Goal: Task Accomplishment & Management: Use online tool/utility

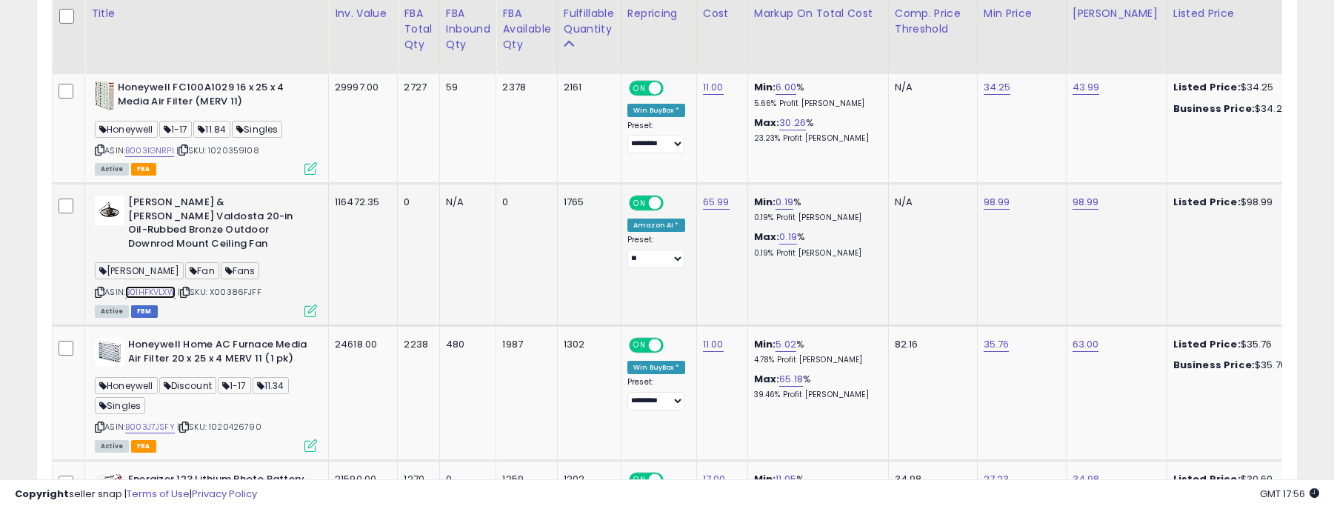
click at [164, 286] on link "B01HFKVLXW" at bounding box center [150, 292] width 50 height 13
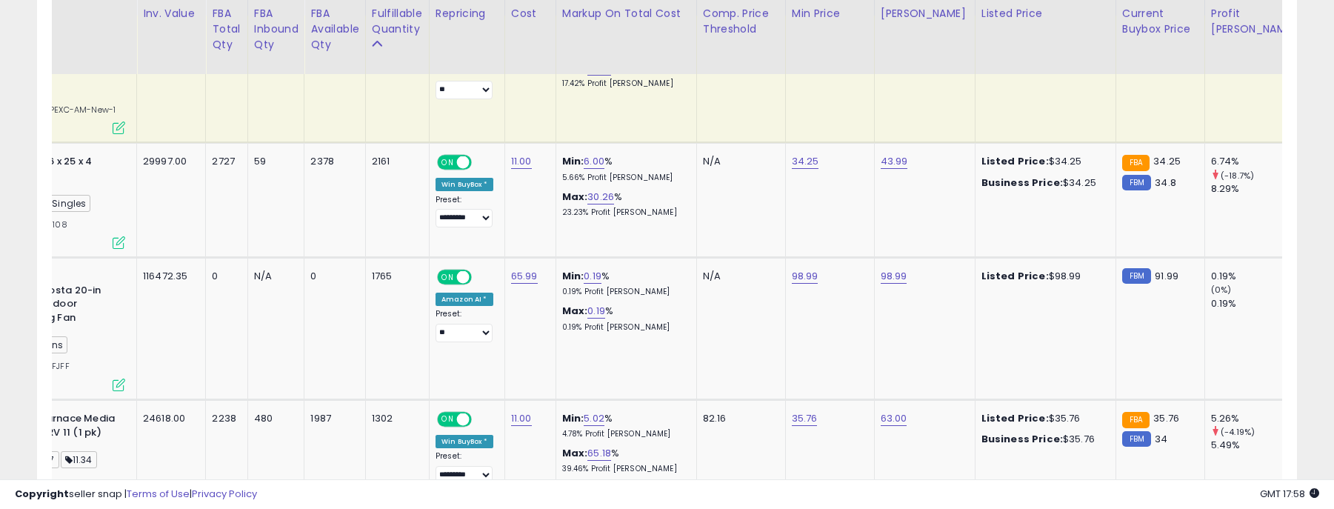
scroll to position [0, 210]
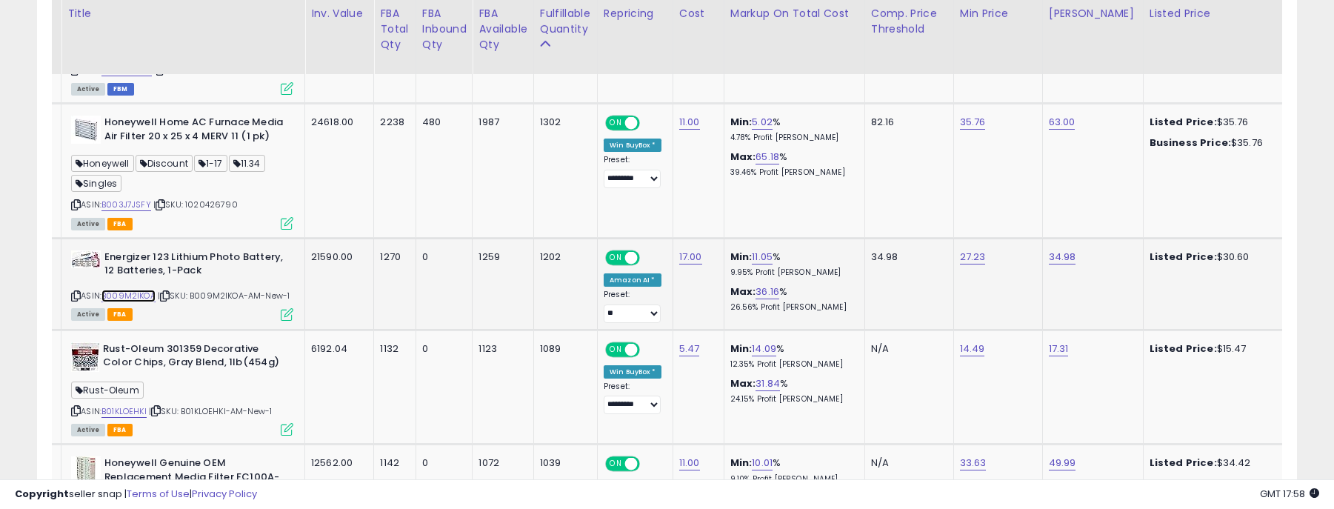
click at [127, 290] on link "B009M2IKOA" at bounding box center [128, 296] width 54 height 13
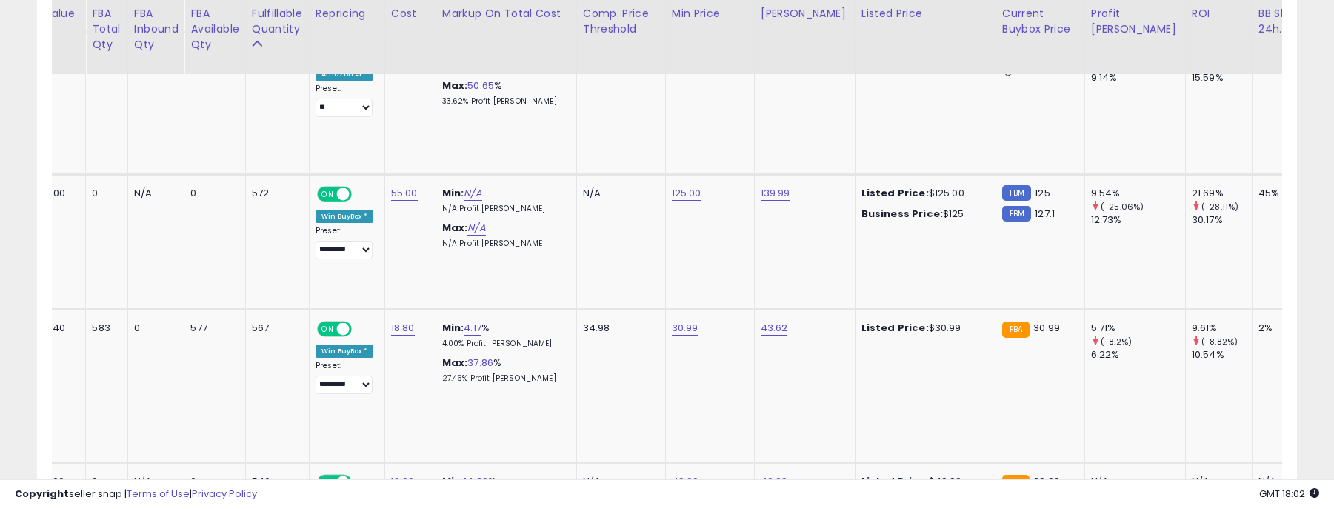
scroll to position [0, 189]
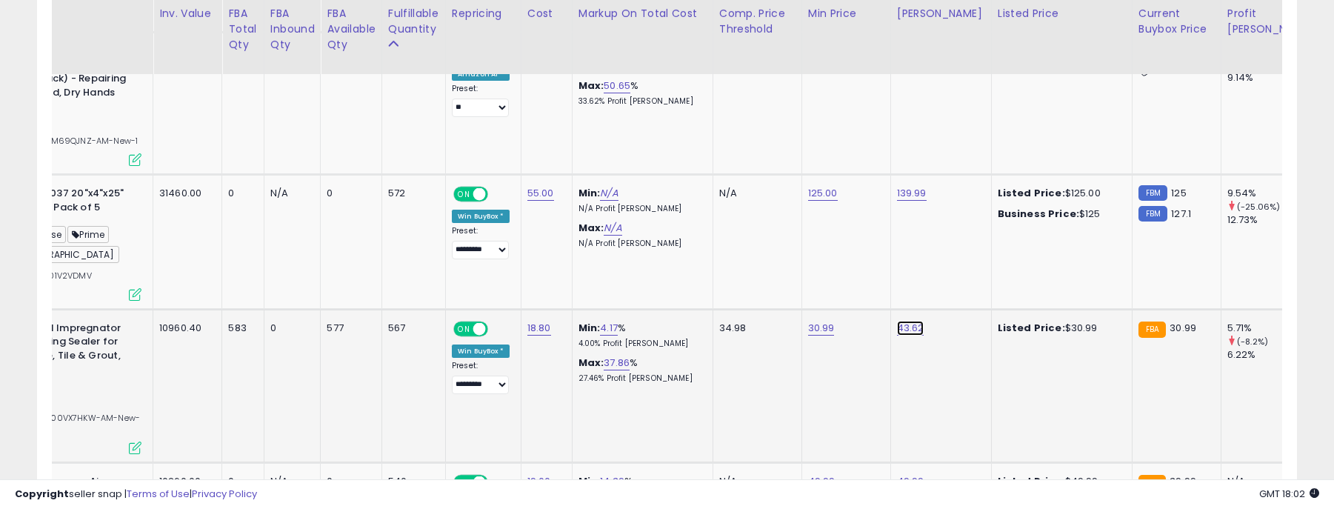
drag, startPoint x: 857, startPoint y: 233, endPoint x: 728, endPoint y: 227, distance: 128.9
type input "*****"
click at [964, 230] on button "submit" at bounding box center [951, 229] width 25 height 22
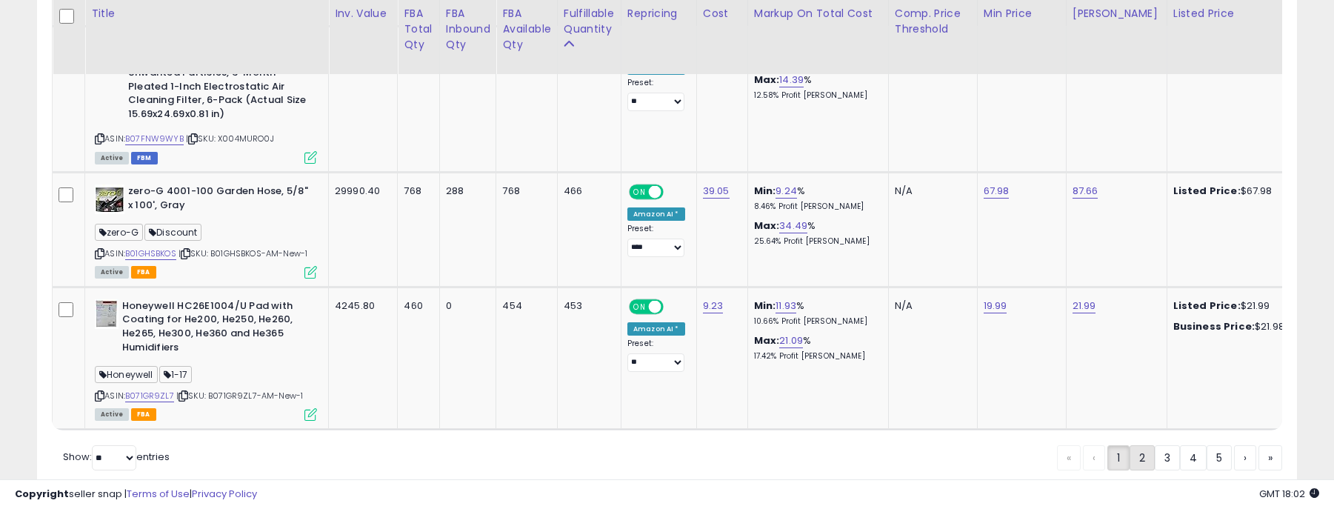
click at [1180, 445] on link "2" at bounding box center [1193, 457] width 27 height 25
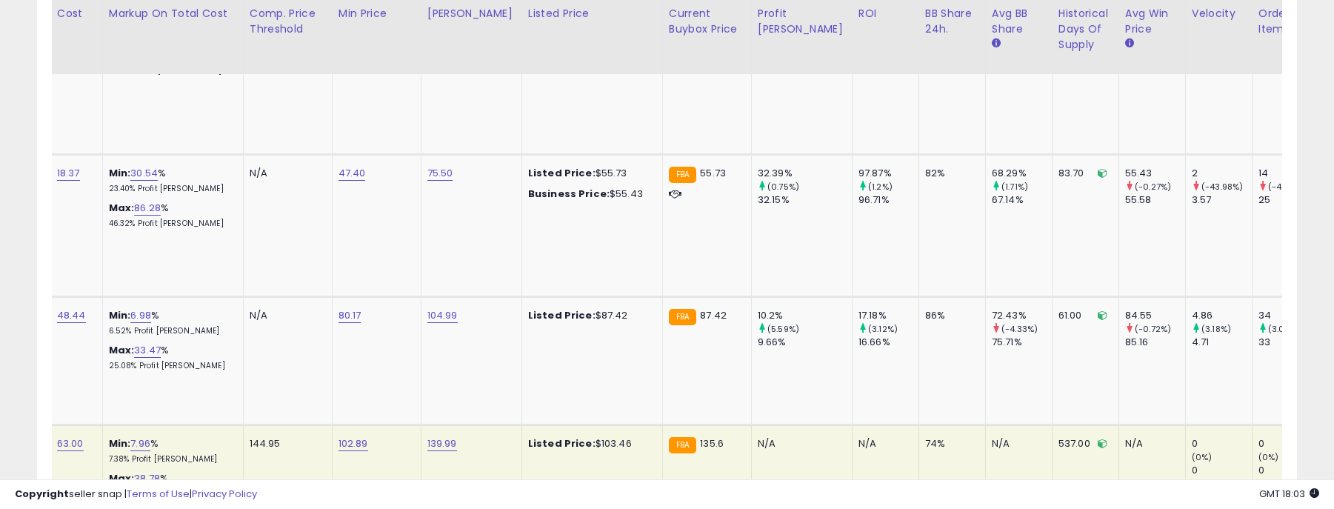
scroll to position [0, 660]
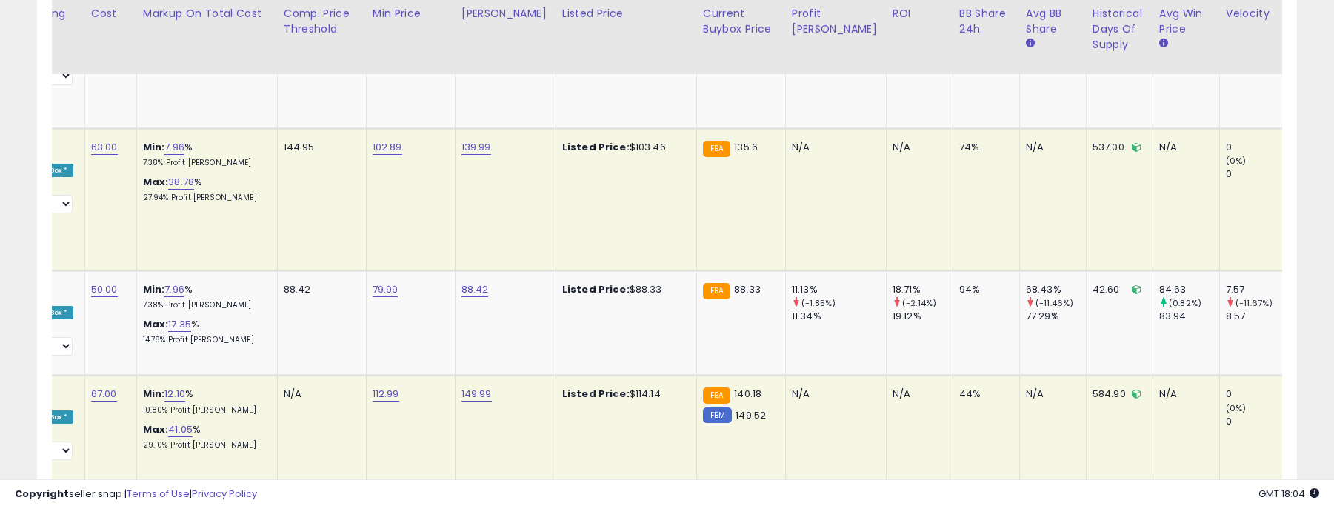
drag, startPoint x: 796, startPoint y: 480, endPoint x: 1174, endPoint y: 489, distance: 377.7
click at [1174, 489] on div "Copyright seller snap | Terms of Use | Privacy Policy GMT 18:04 Authorization r…" at bounding box center [667, 494] width 1334 height 30
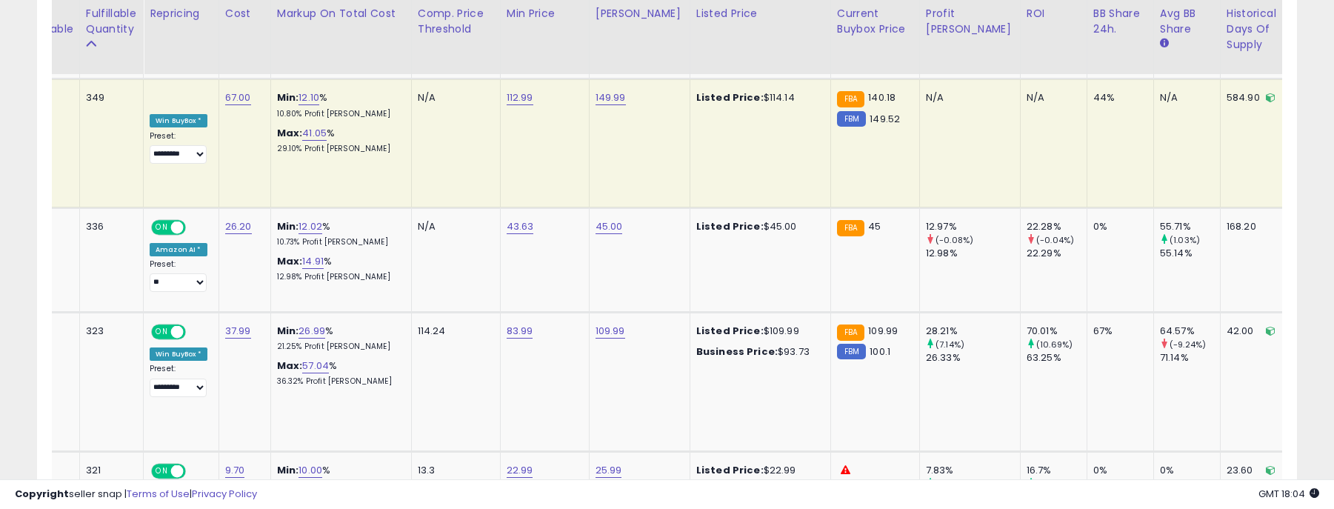
drag, startPoint x: 660, startPoint y: 470, endPoint x: 1313, endPoint y: 155, distance: 725.0
click at [1313, 155] on div "**********" at bounding box center [666, 216] width 1319 height 4192
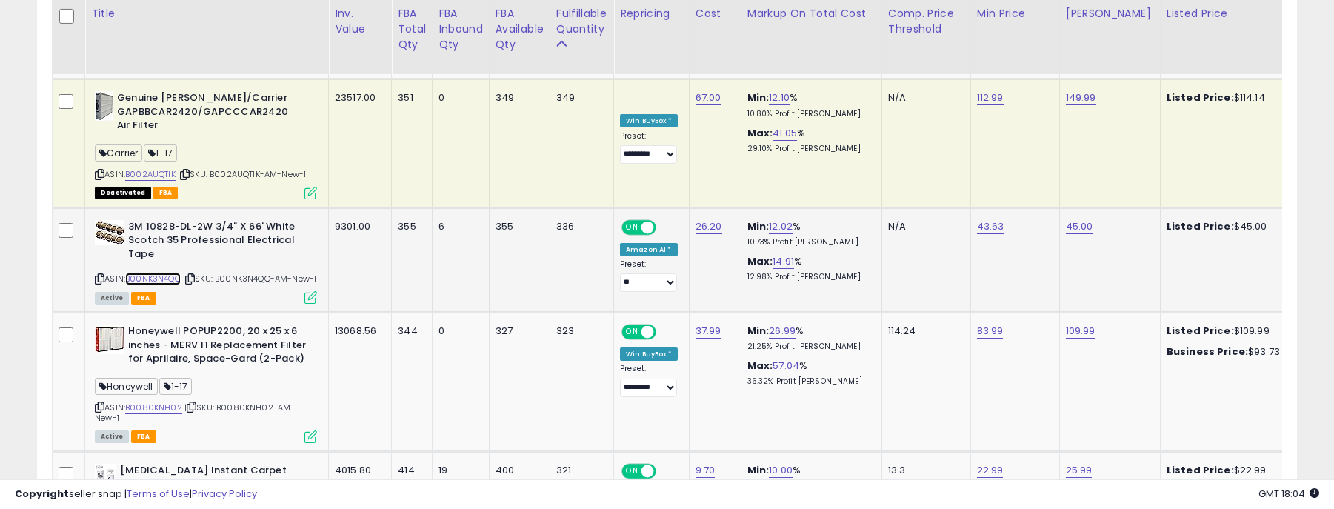
click at [155, 272] on link "B00NK3N4QQ" at bounding box center [153, 278] width 56 height 13
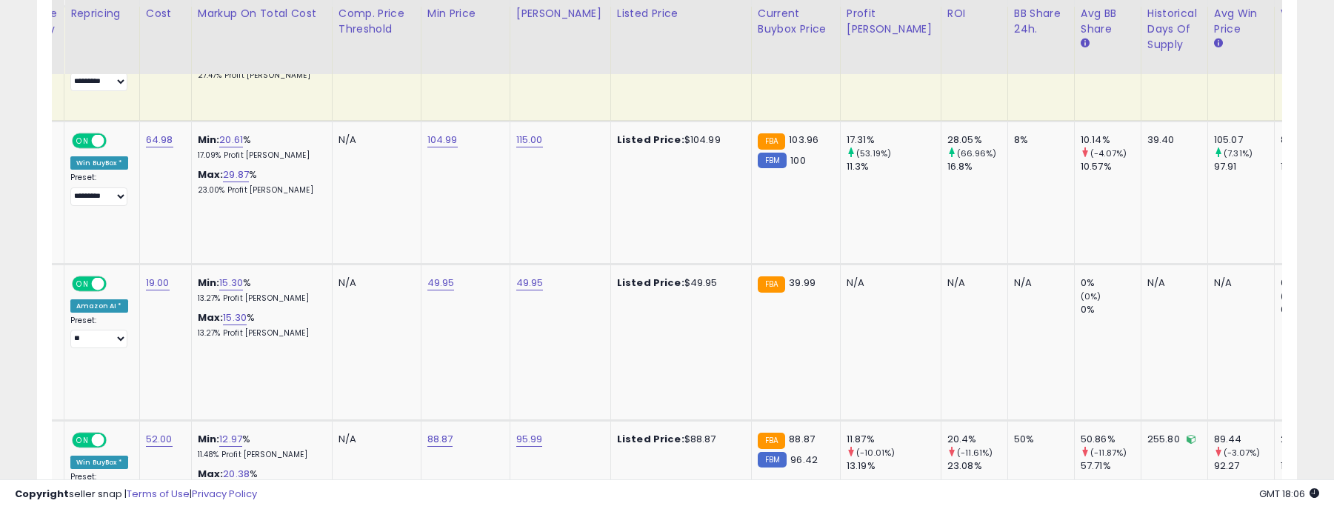
scroll to position [0, 643]
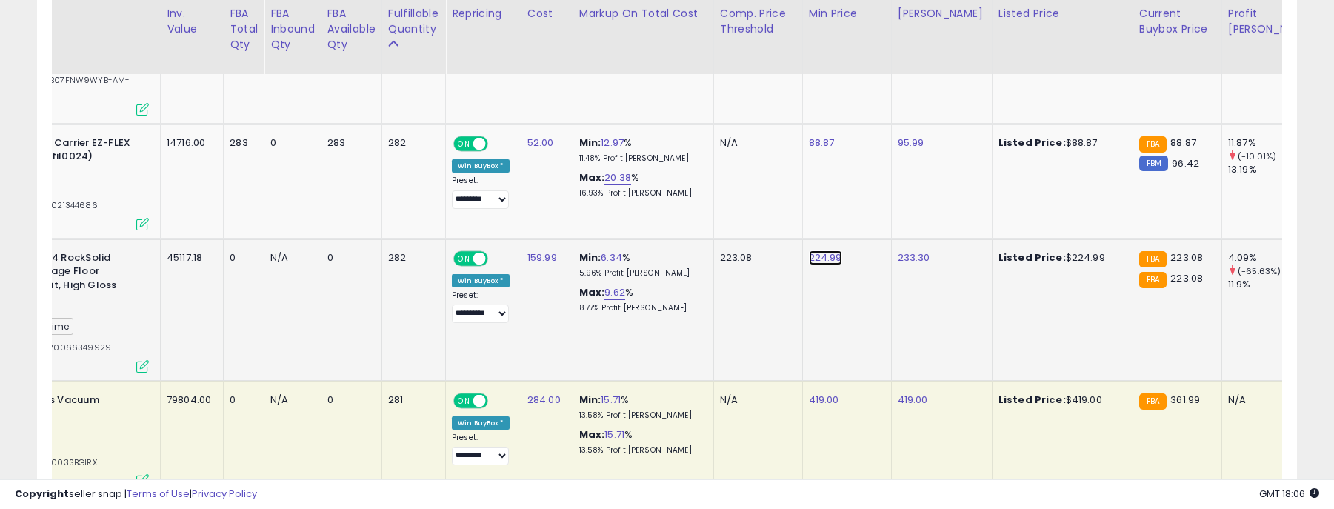
drag, startPoint x: 745, startPoint y: 168, endPoint x: 630, endPoint y: 166, distance: 114.8
type input "******"
click at [870, 160] on icon "submit" at bounding box center [865, 163] width 9 height 9
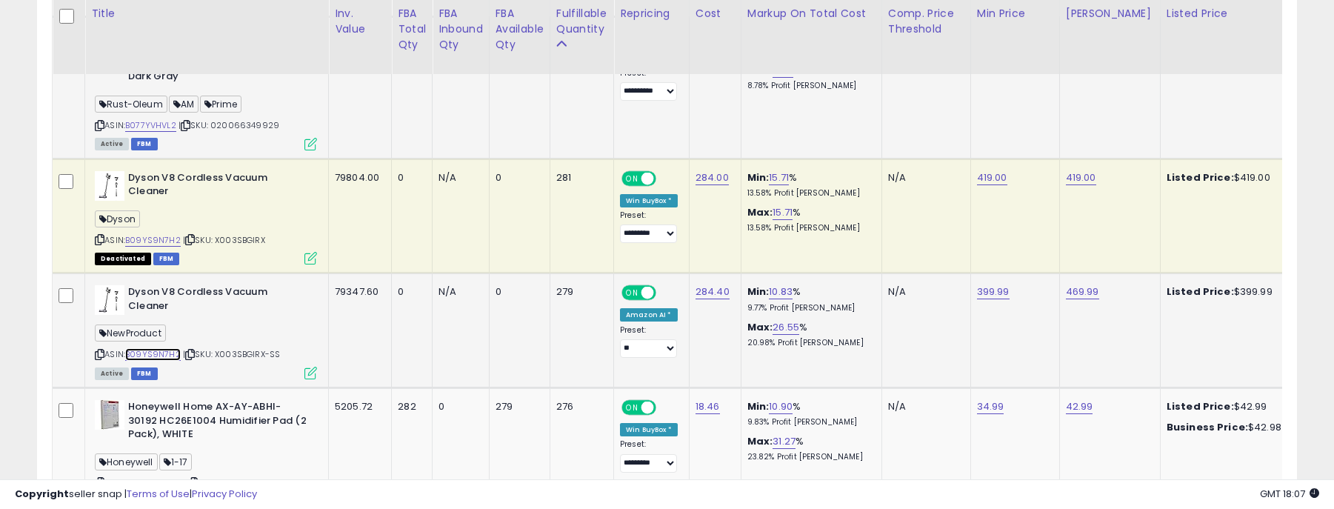
click at [155, 348] on link "B09YS9N7H2" at bounding box center [153, 354] width 56 height 13
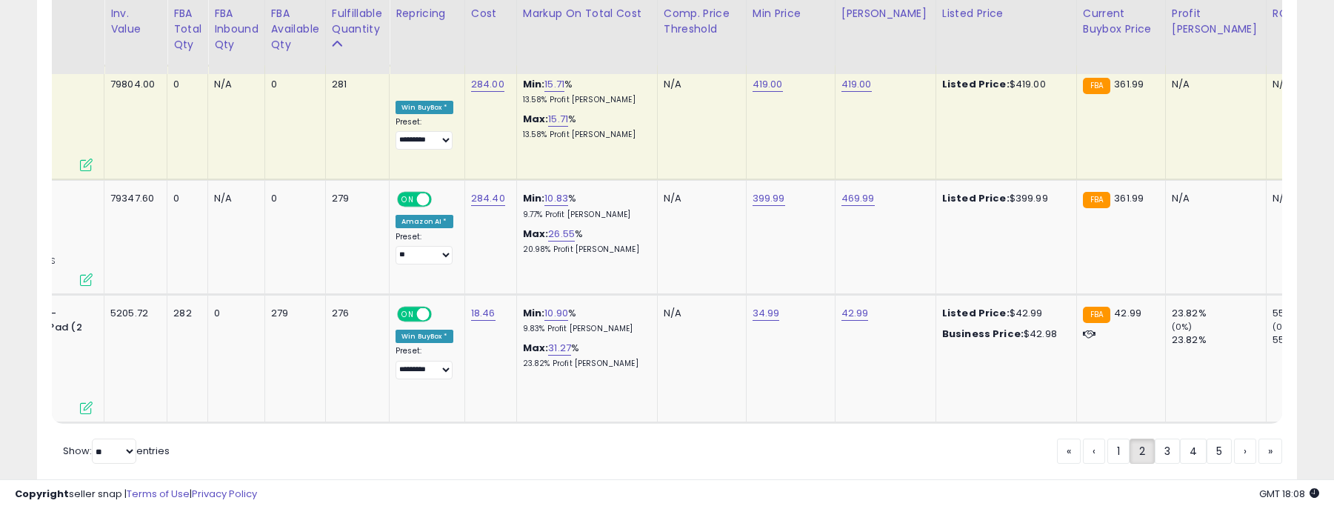
scroll to position [0, 0]
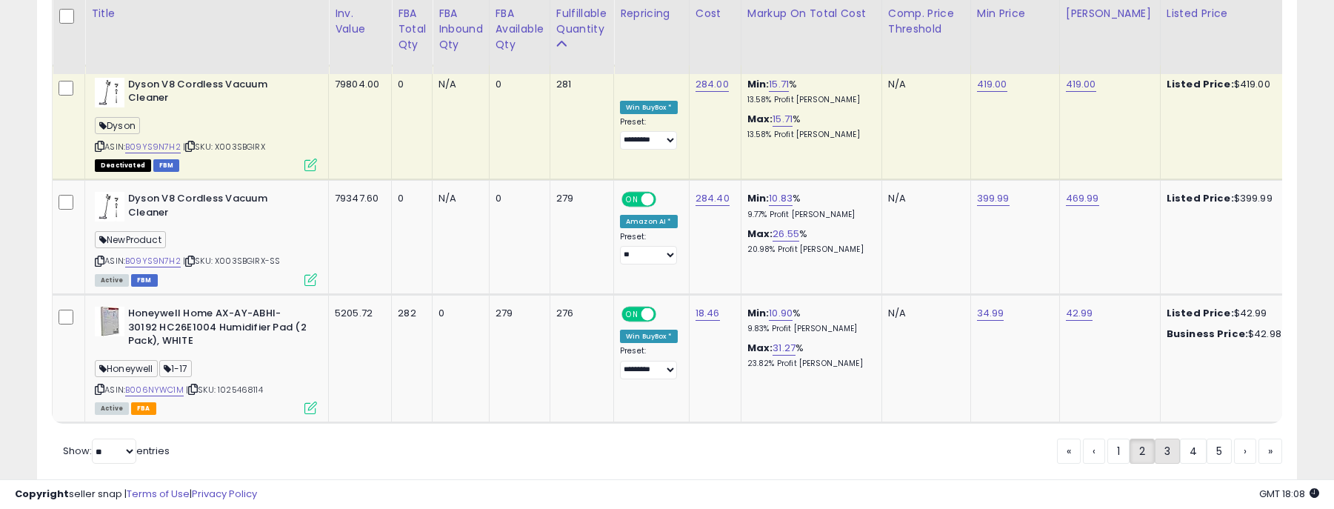
click at [1206, 438] on link "3" at bounding box center [1218, 450] width 25 height 25
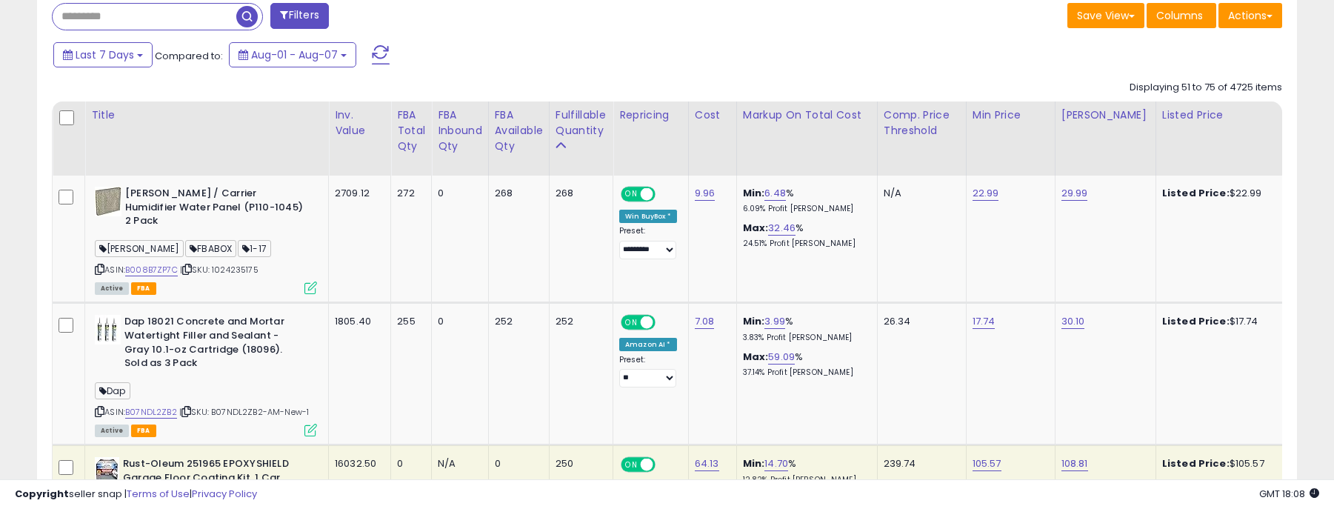
scroll to position [832, 0]
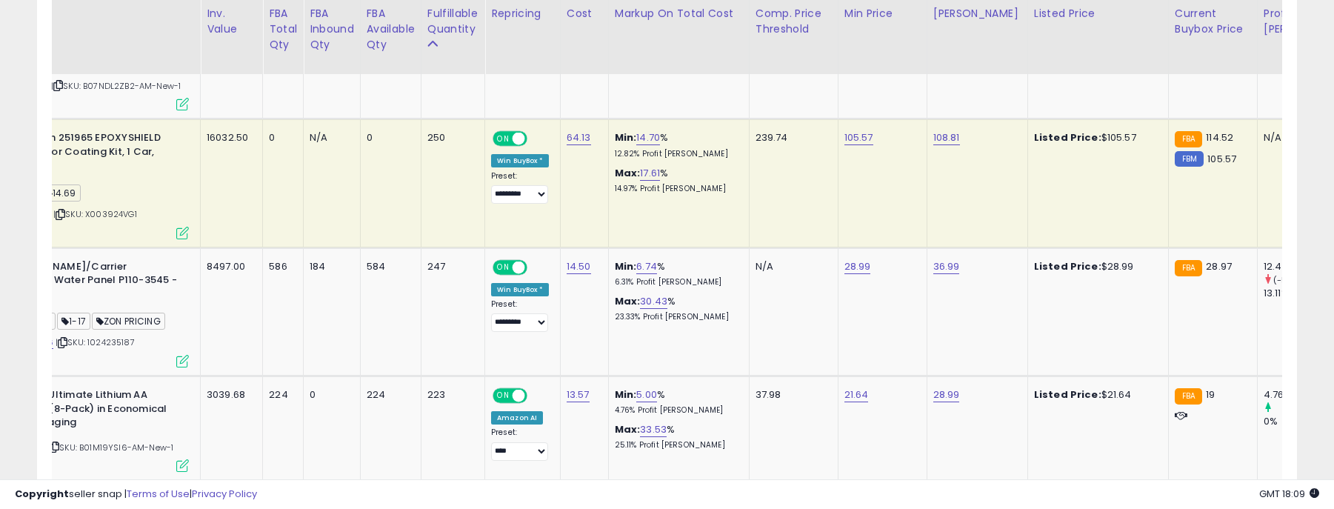
scroll to position [0, 177]
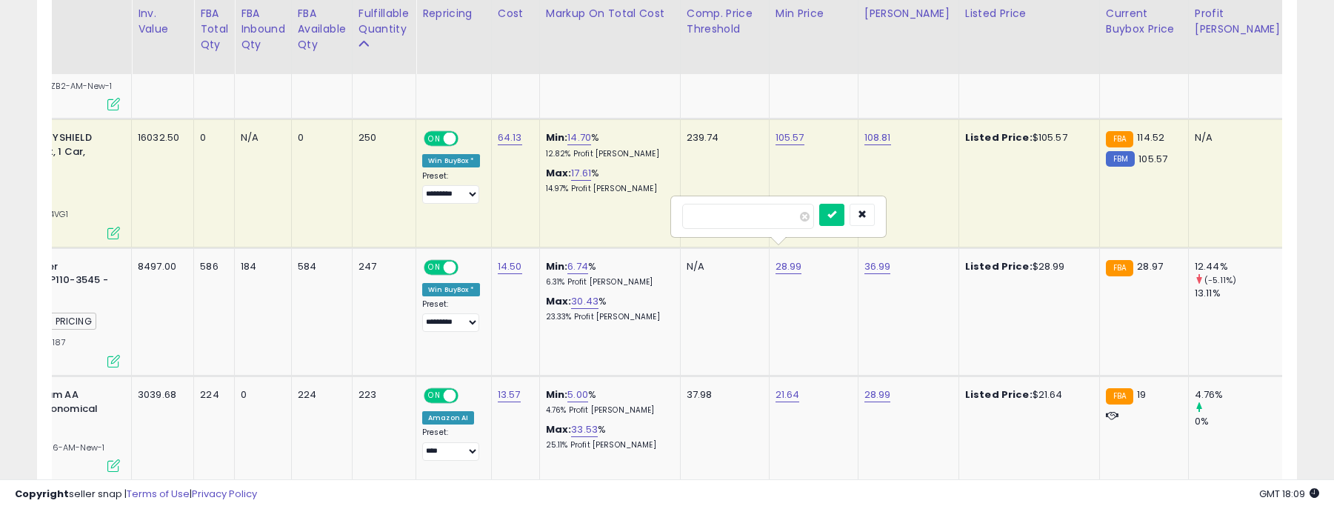
drag, startPoint x: 769, startPoint y: 218, endPoint x: 639, endPoint y: 212, distance: 130.5
type input "*****"
click at [836, 215] on icon "submit" at bounding box center [831, 214] width 9 height 9
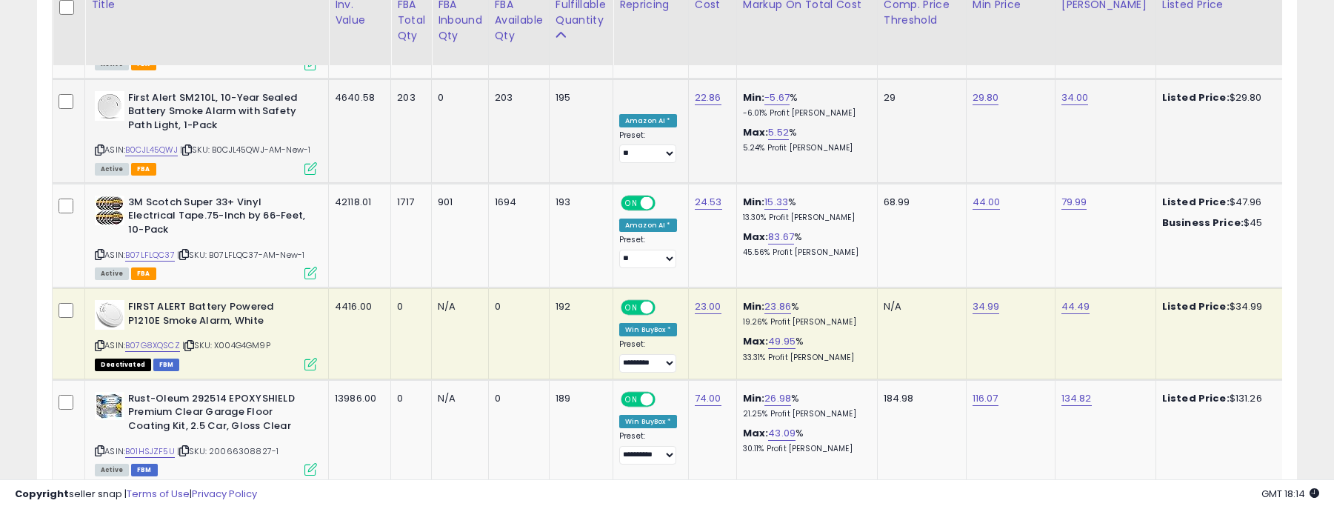
scroll to position [2683, 0]
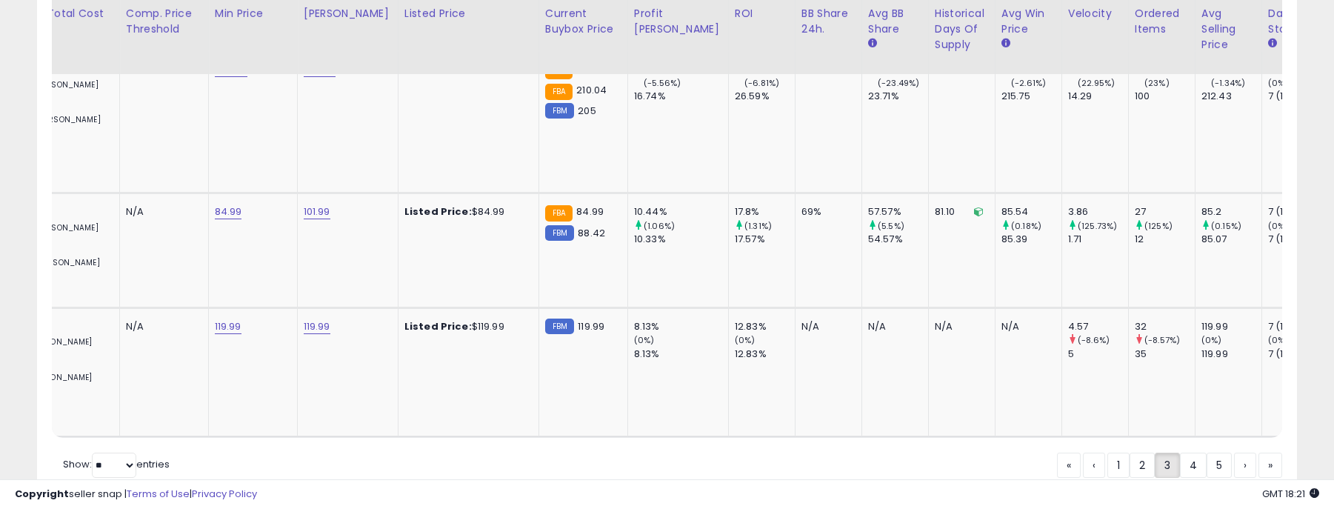
scroll to position [0, 0]
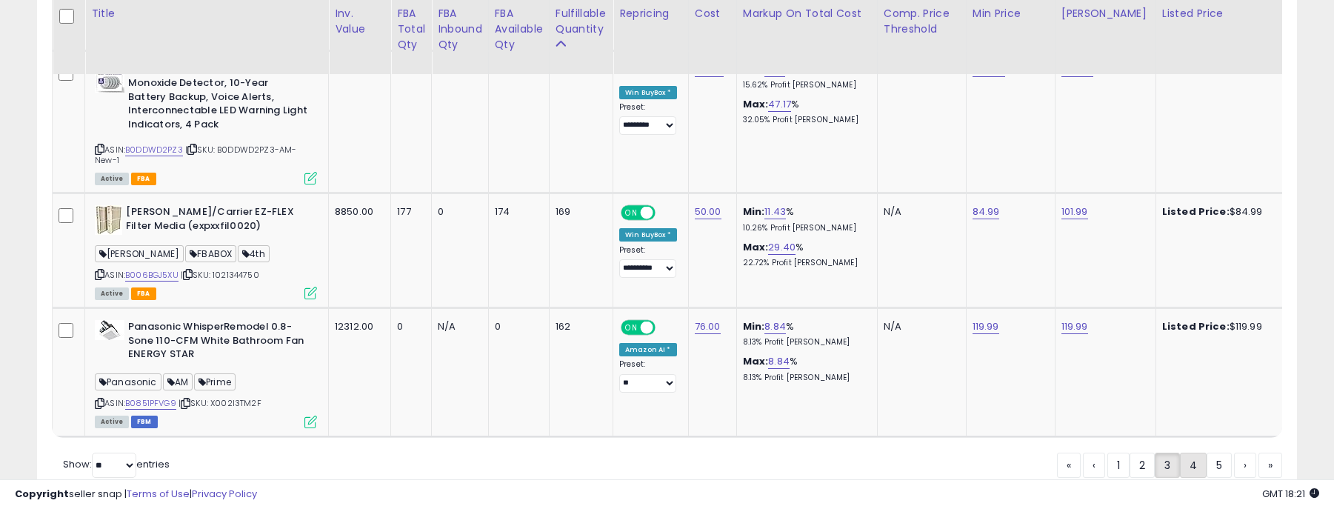
click at [1234, 452] on link "4" at bounding box center [1245, 464] width 22 height 25
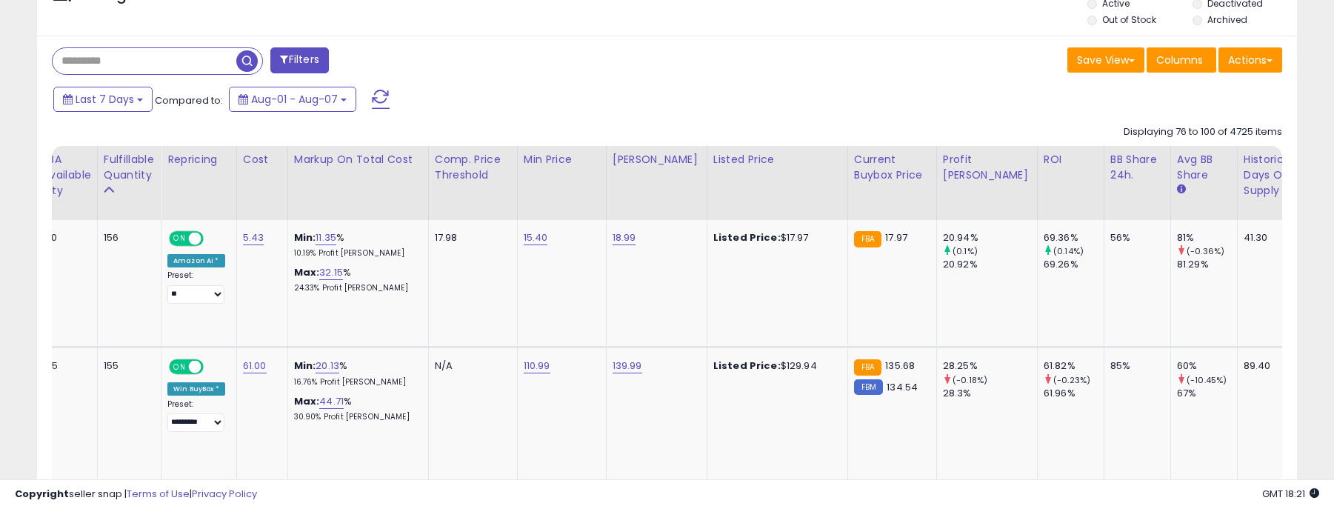
scroll to position [0, 617]
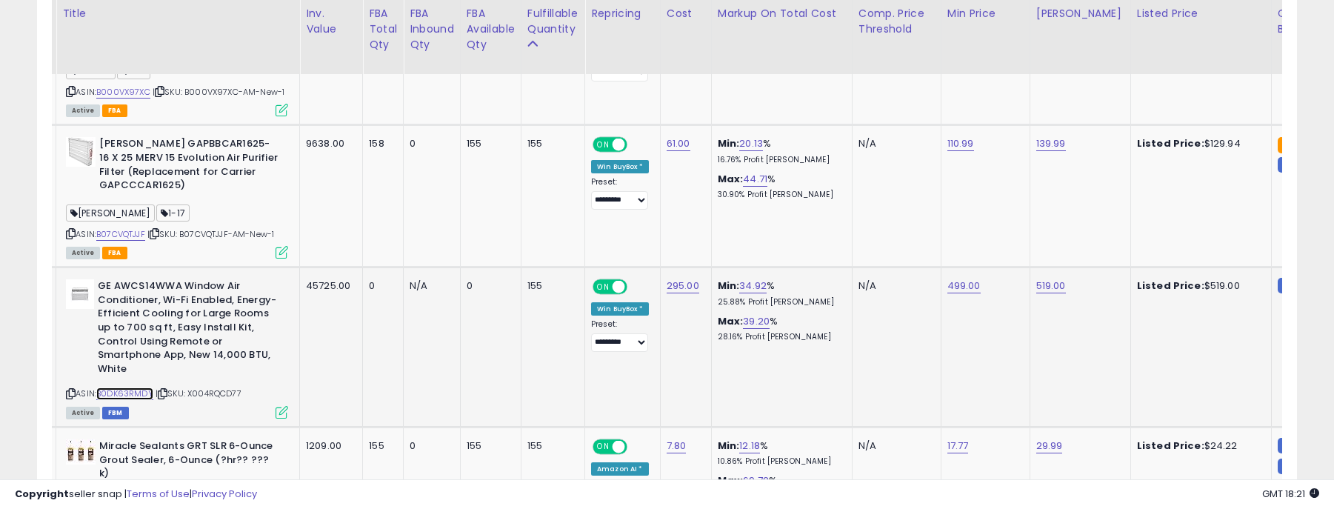
click at [136, 395] on link "B0DK63RMDY" at bounding box center [124, 393] width 57 height 13
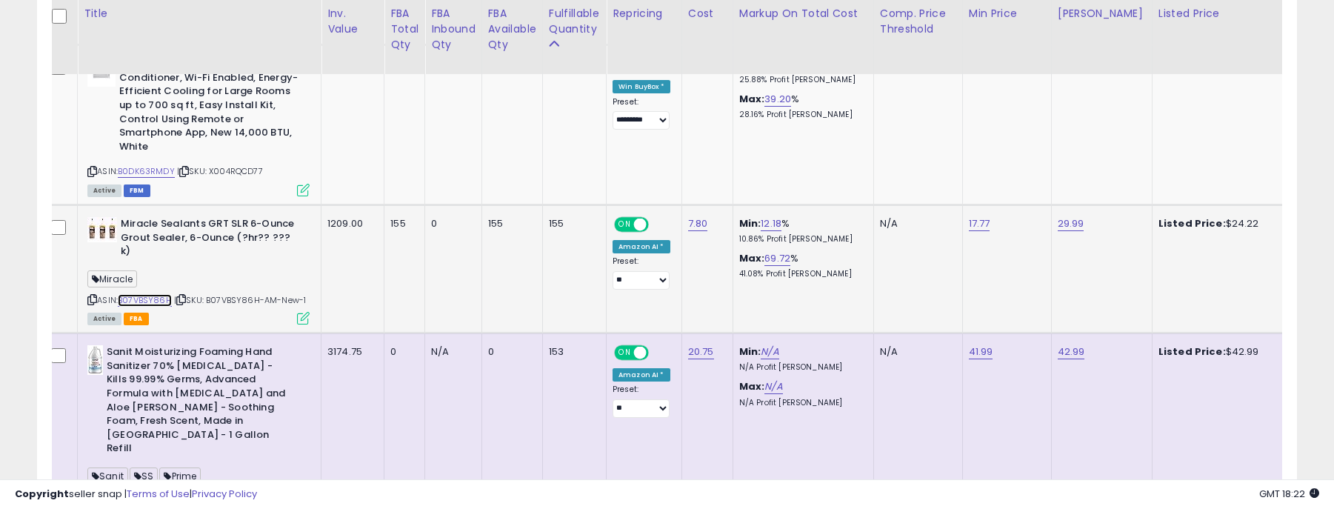
click at [143, 294] on link "B07VBSY86H" at bounding box center [145, 300] width 54 height 13
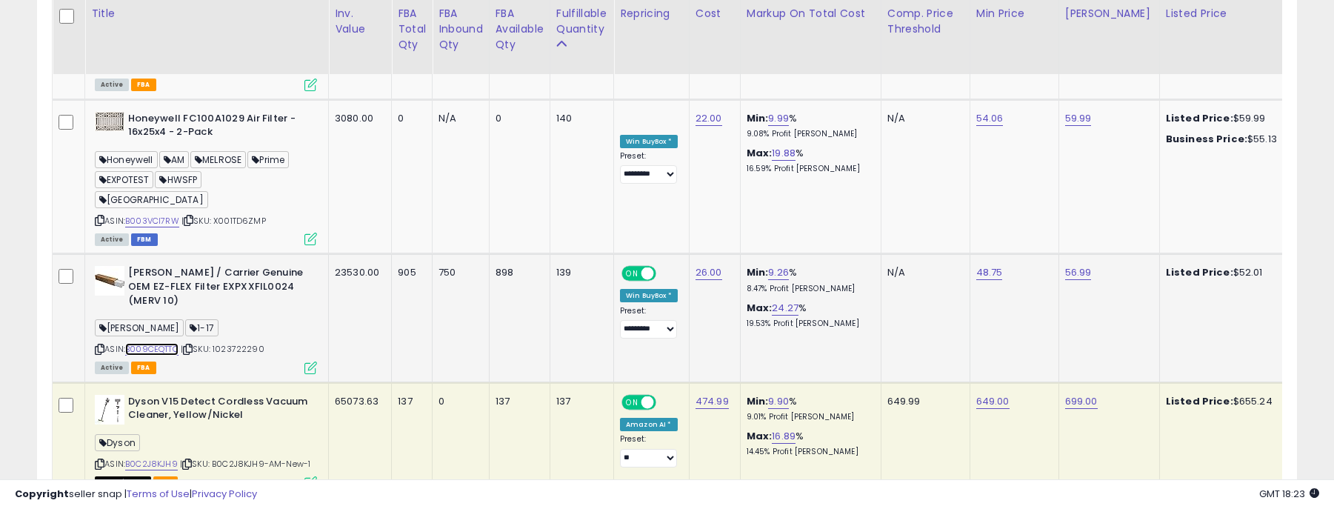
click at [167, 343] on link "B009CEQTTQ" at bounding box center [151, 349] width 53 height 13
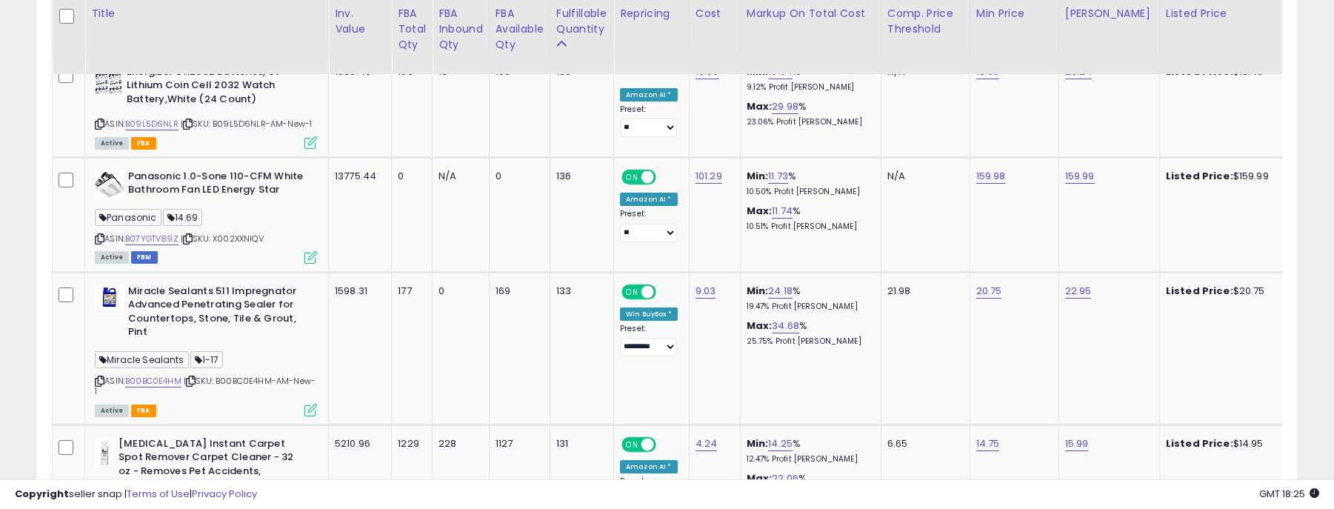
scroll to position [0, 154]
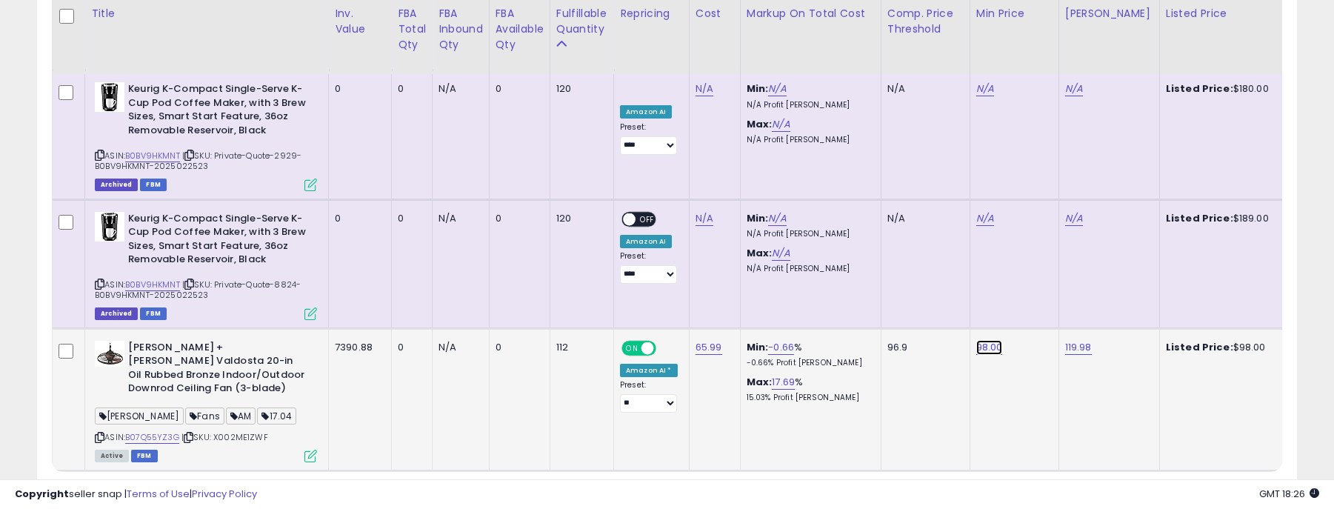
drag, startPoint x: 934, startPoint y: 223, endPoint x: 852, endPoint y: 221, distance: 82.2
type input "****"
click at [1043, 216] on button "submit" at bounding box center [1030, 221] width 25 height 22
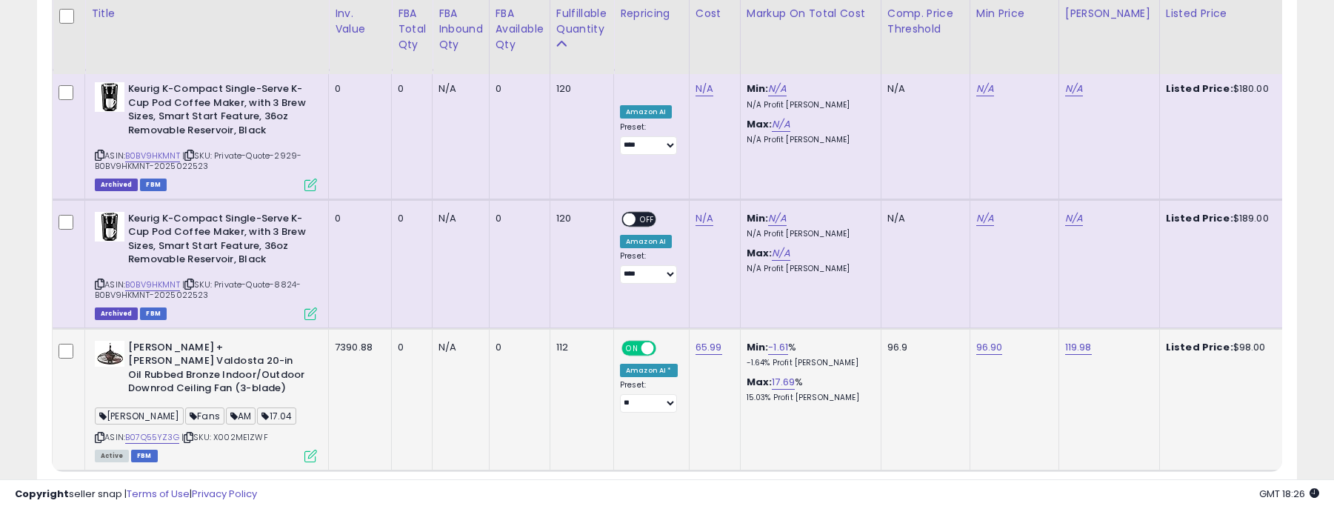
click at [1234, 486] on link "5" at bounding box center [1245, 498] width 22 height 25
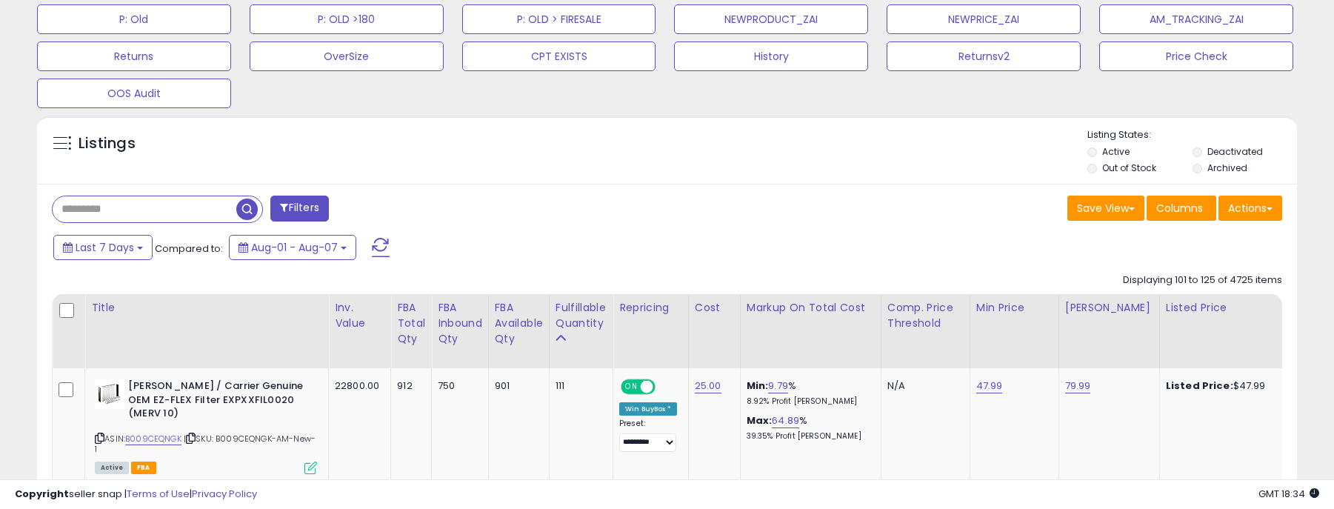
click at [864, 127] on div "Listings Active" at bounding box center [667, 150] width 1260 height 68
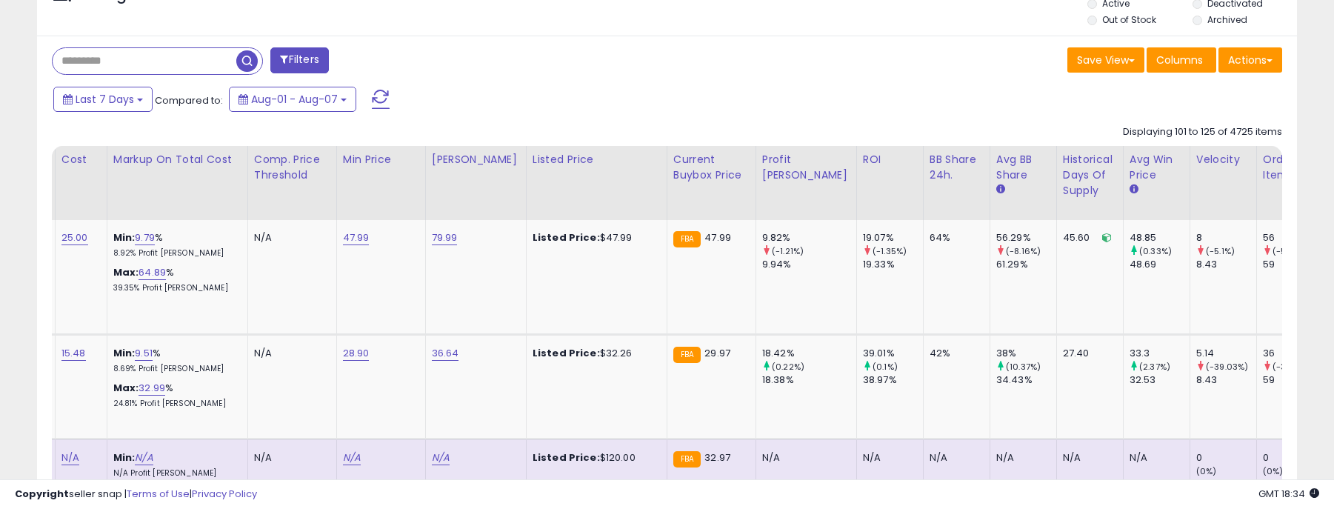
scroll to position [0, 0]
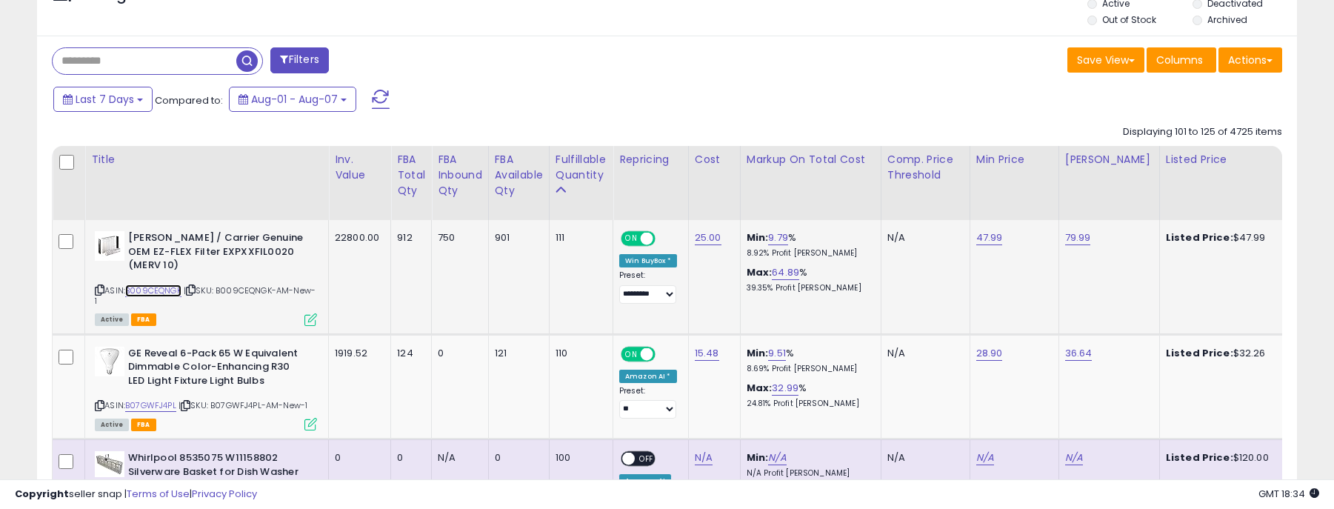
click at [162, 284] on link "B009CEQNGK" at bounding box center [153, 290] width 56 height 13
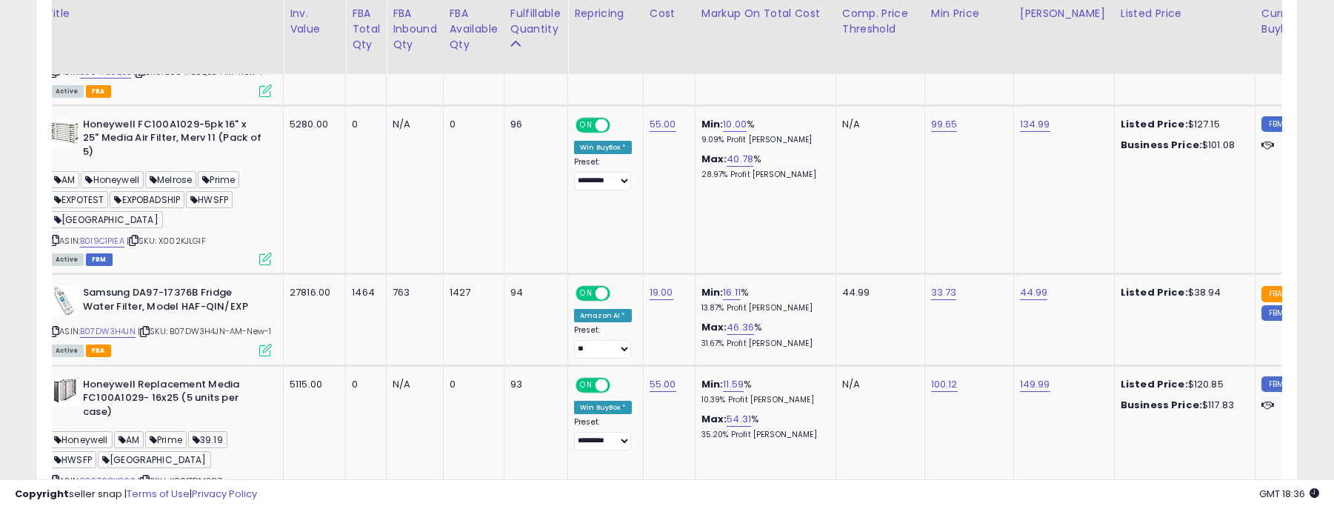
scroll to position [0, 155]
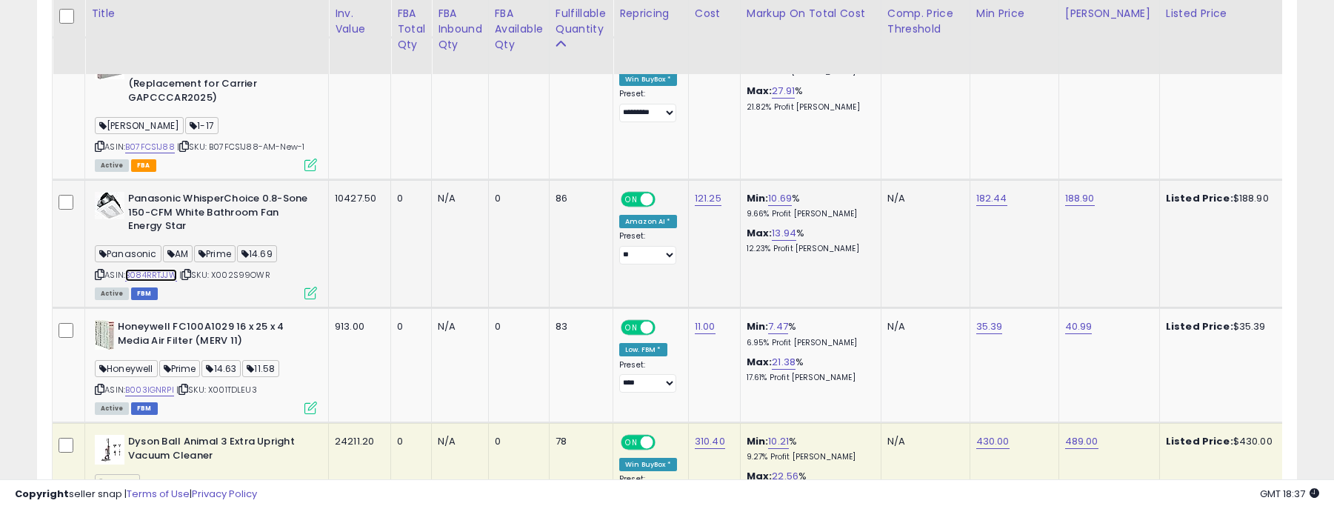
click at [158, 269] on link "B084RRTJJW" at bounding box center [151, 275] width 52 height 13
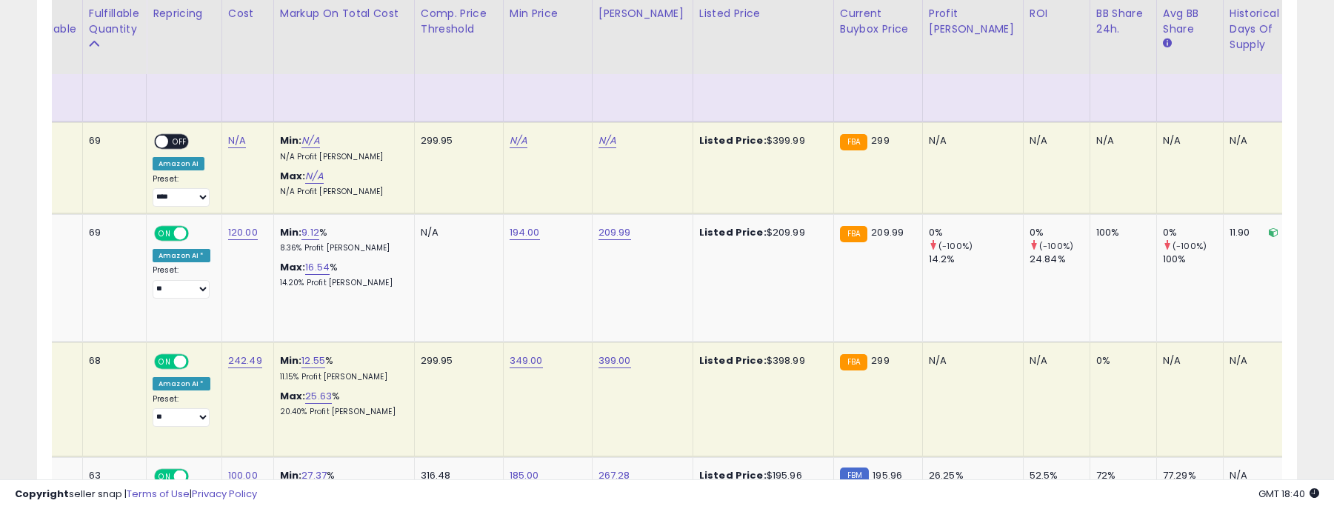
scroll to position [0, 539]
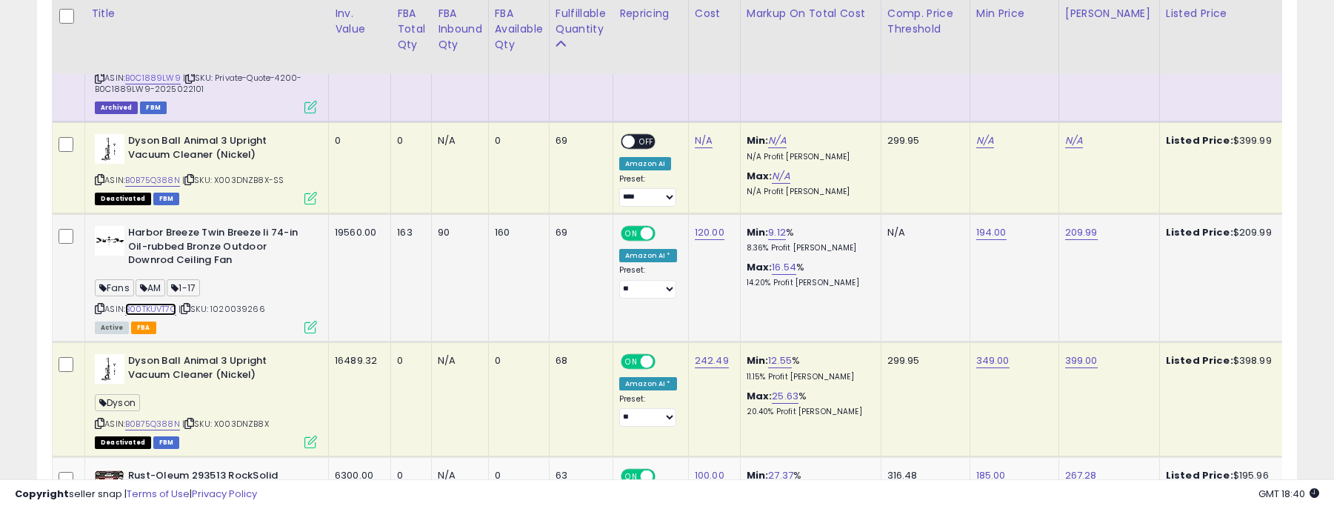
click at [161, 303] on link "B00TKUVT7O" at bounding box center [150, 309] width 51 height 13
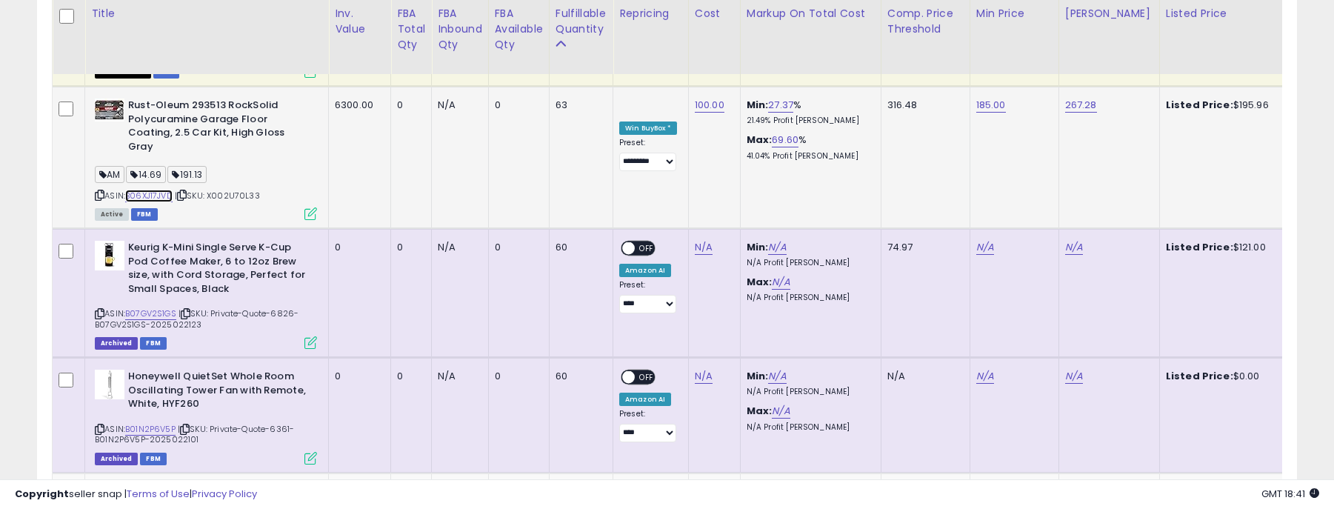
click at [153, 190] on link "B06XJ17JVD" at bounding box center [148, 196] width 47 height 13
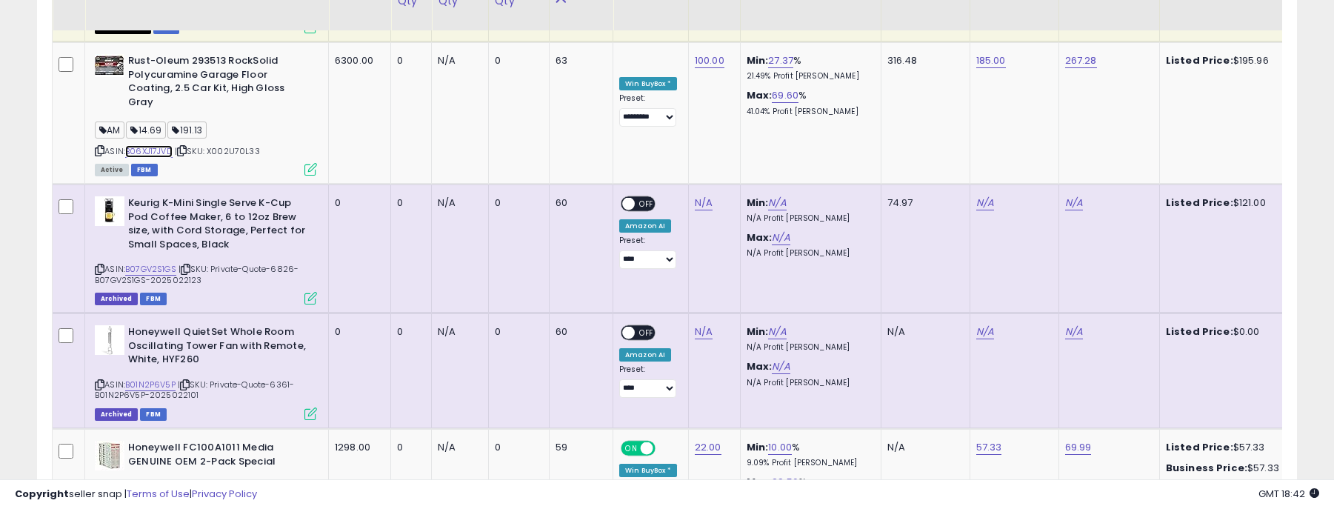
scroll to position [3471, 0]
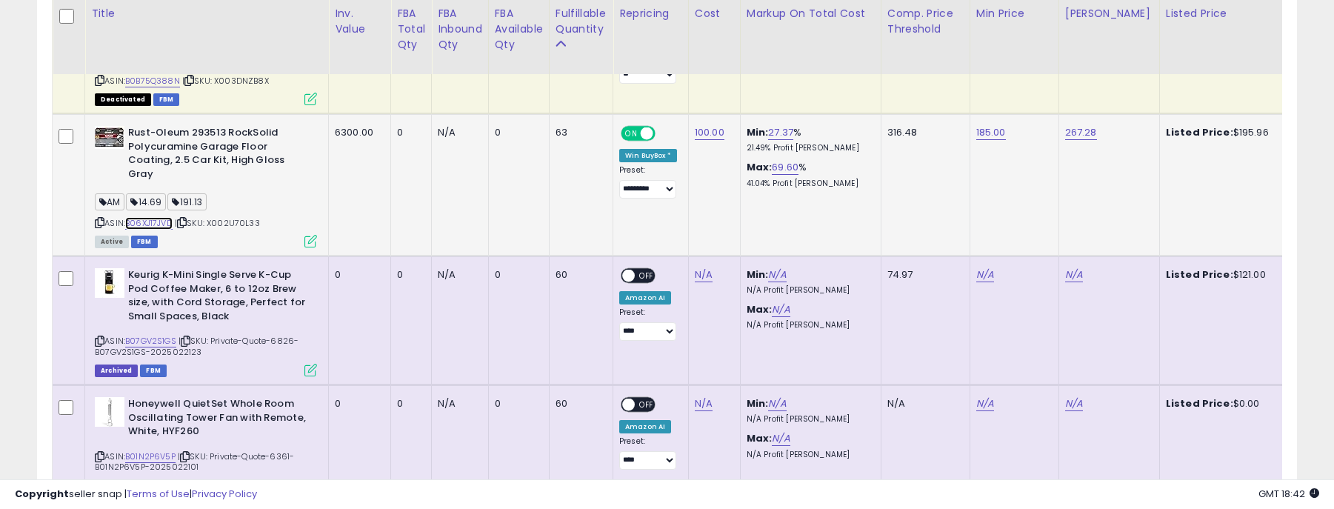
click at [154, 217] on link "B06XJ17JVD" at bounding box center [148, 223] width 47 height 13
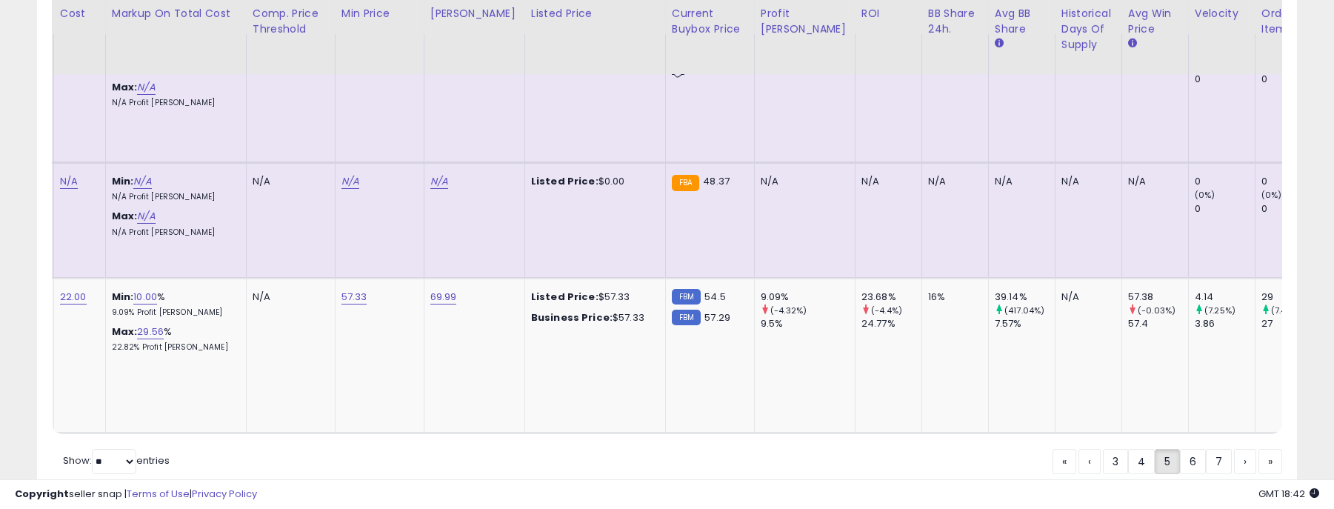
scroll to position [0, 0]
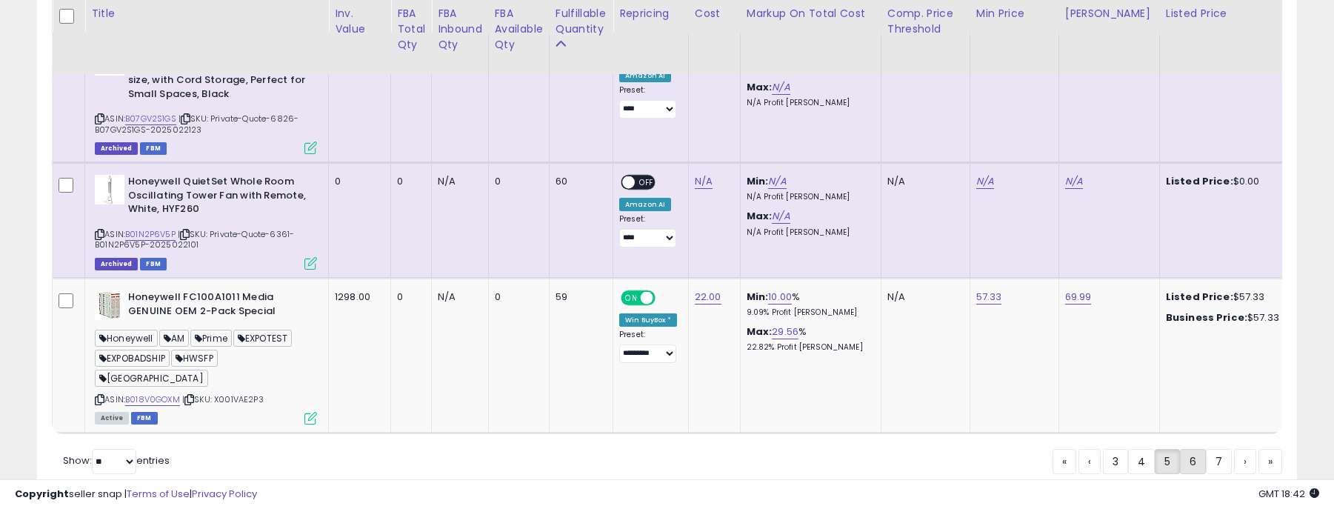
click at [1234, 449] on link "6" at bounding box center [1245, 461] width 22 height 25
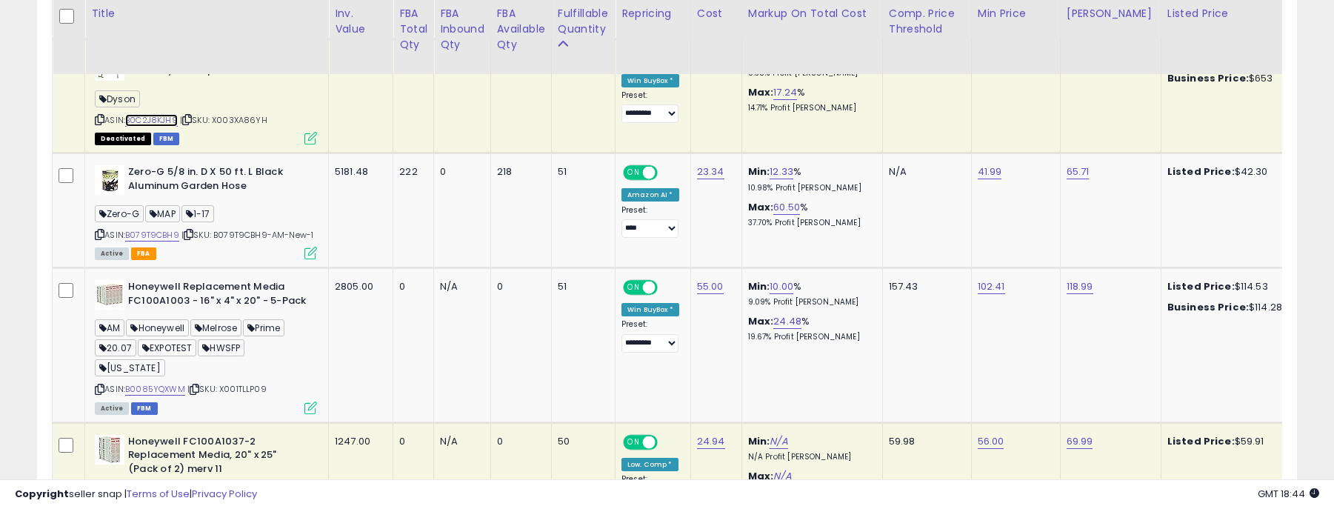
click at [153, 114] on link "B0C2J8KJH9" at bounding box center [151, 120] width 53 height 13
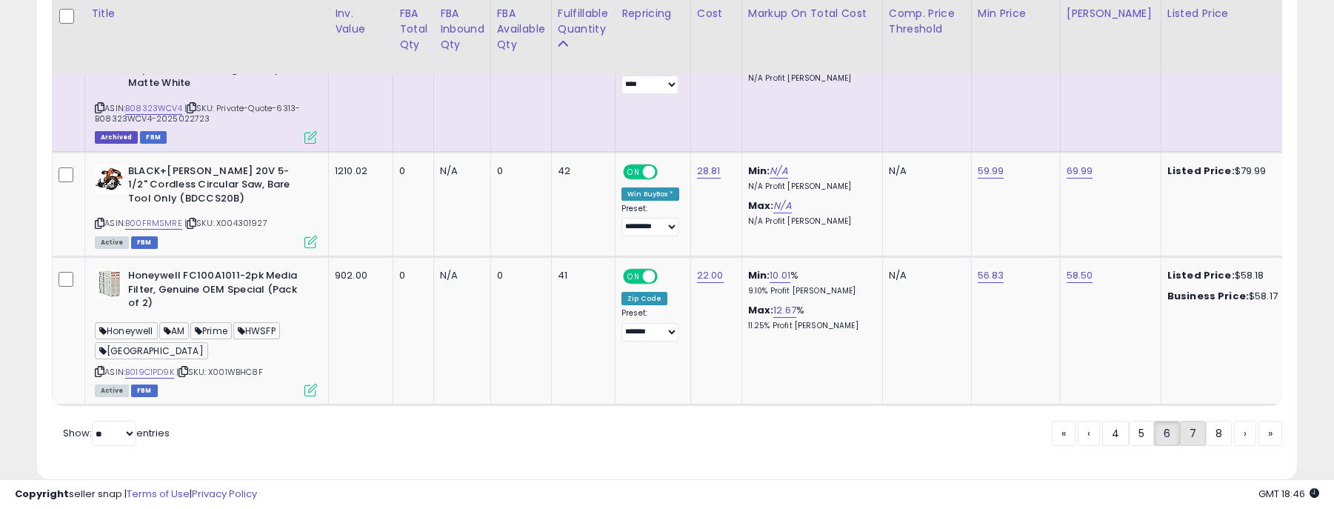
click at [1234, 421] on link "7" at bounding box center [1245, 433] width 22 height 25
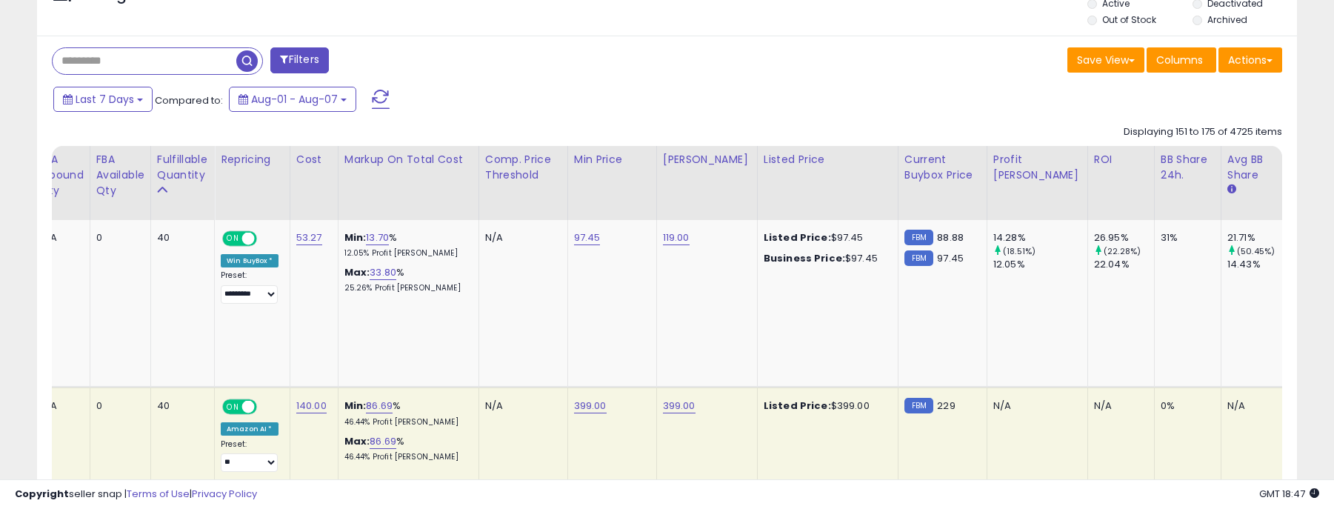
scroll to position [0, 680]
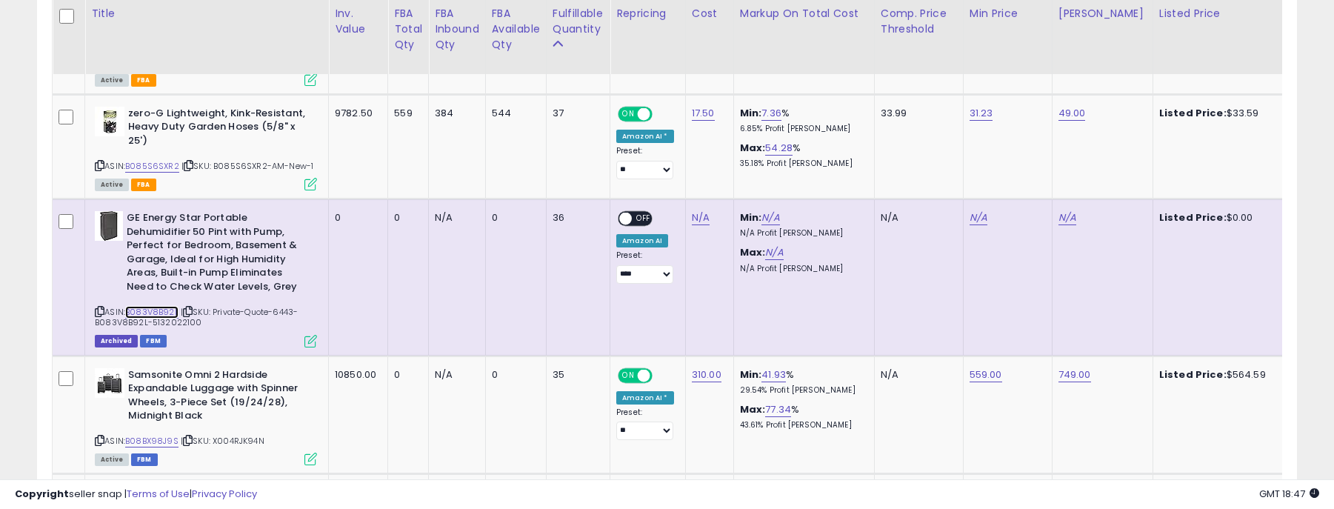
click at [150, 310] on link "B083V8B92L" at bounding box center [151, 312] width 53 height 13
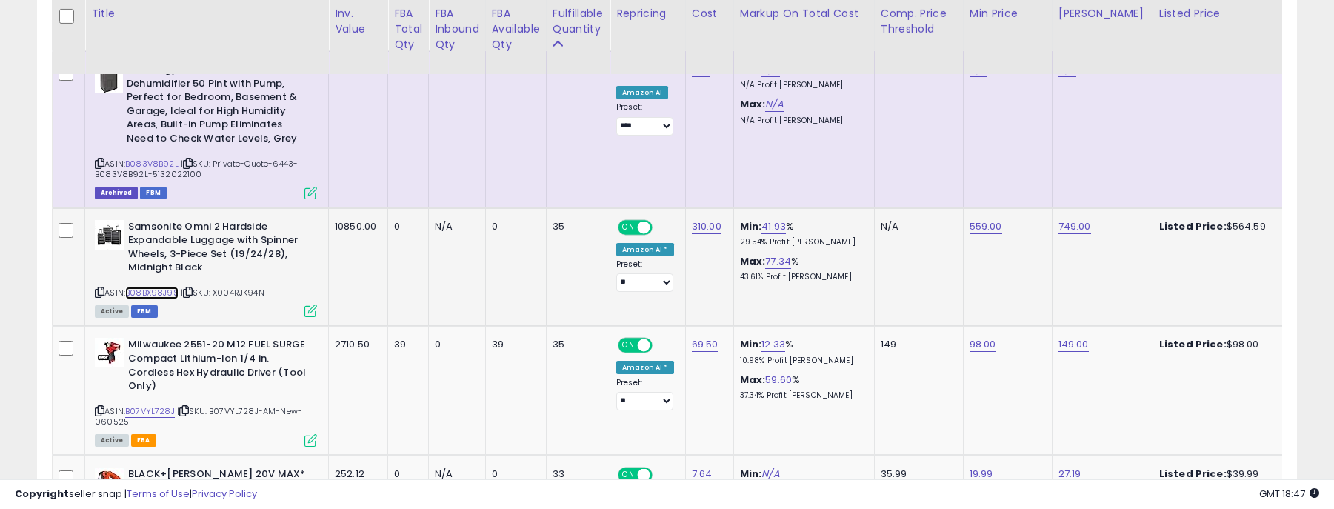
click at [153, 293] on link "B08BX98J9S" at bounding box center [151, 293] width 53 height 13
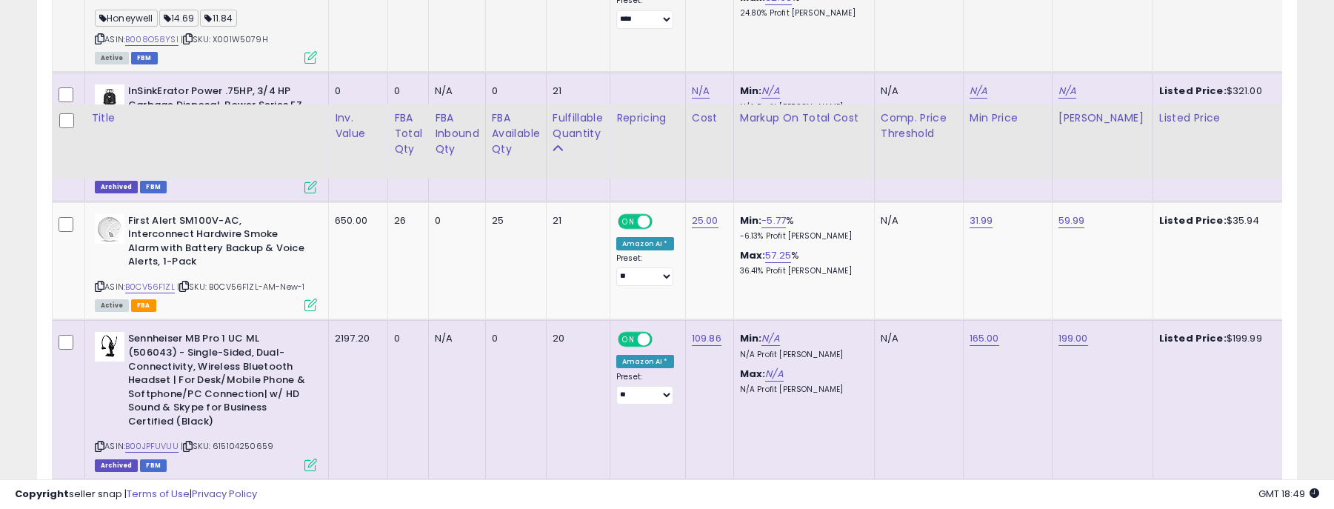
scroll to position [3350, 0]
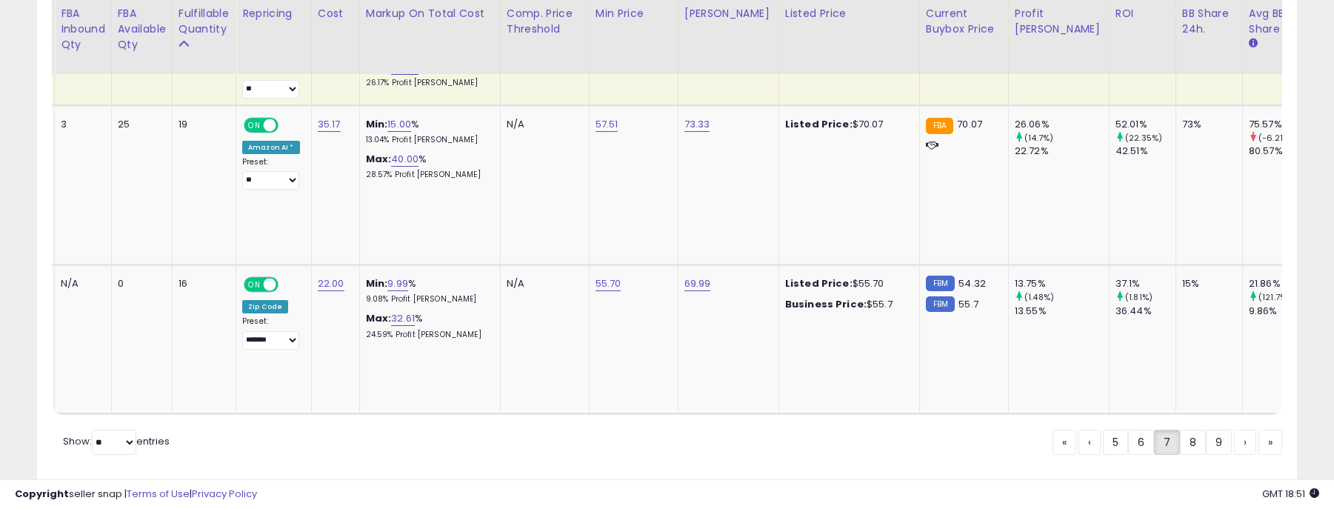
scroll to position [0, 0]
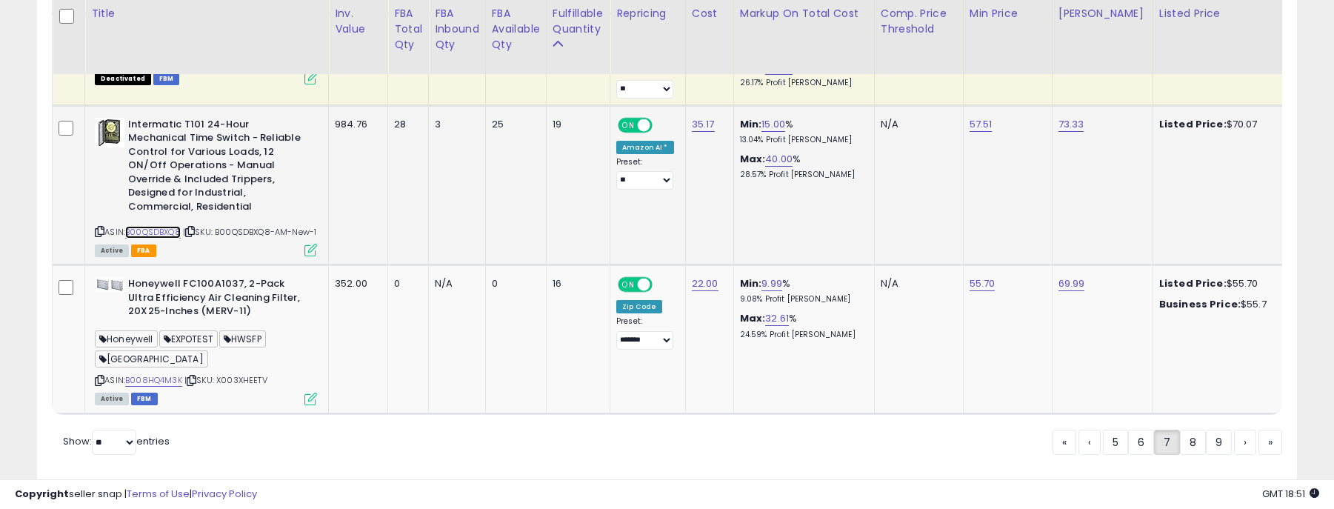
click at [161, 226] on link "B00QSDBXQ8" at bounding box center [153, 232] width 56 height 13
click at [1234, 429] on link "8" at bounding box center [1245, 441] width 22 height 25
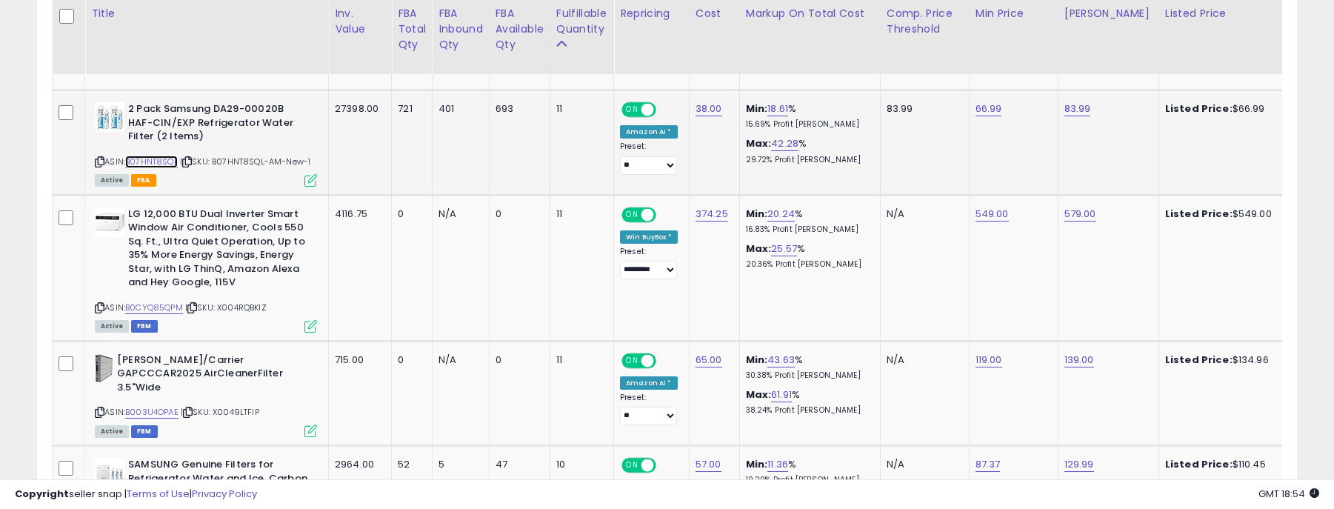
click at [155, 156] on link "B07HNT8SQL" at bounding box center [151, 161] width 53 height 13
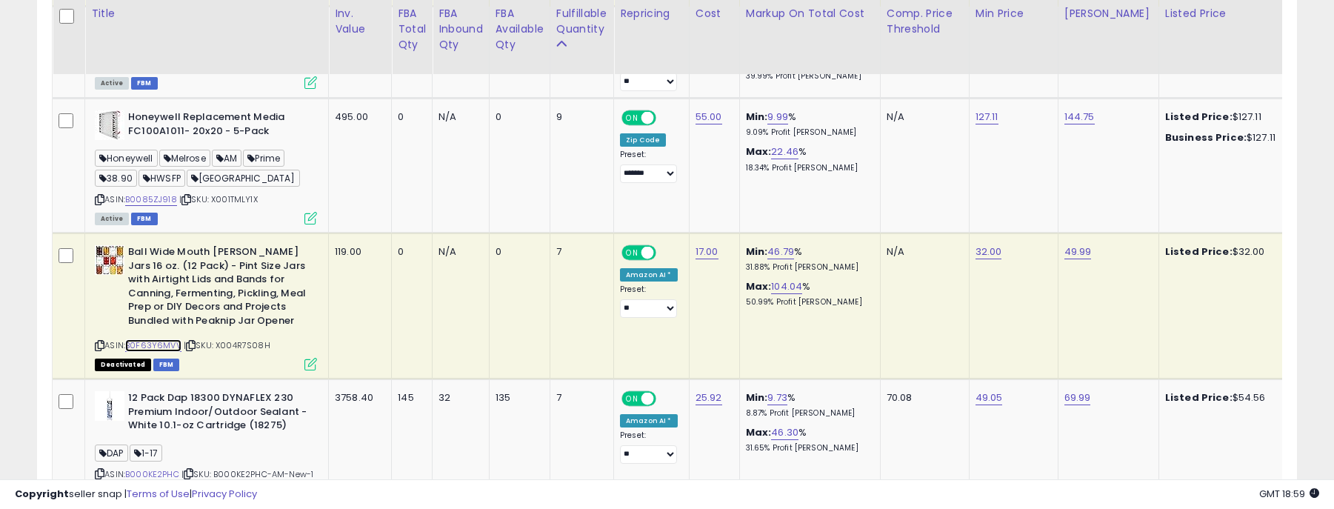
click at [134, 339] on link "B0F63Y6MVV" at bounding box center [153, 345] width 56 height 13
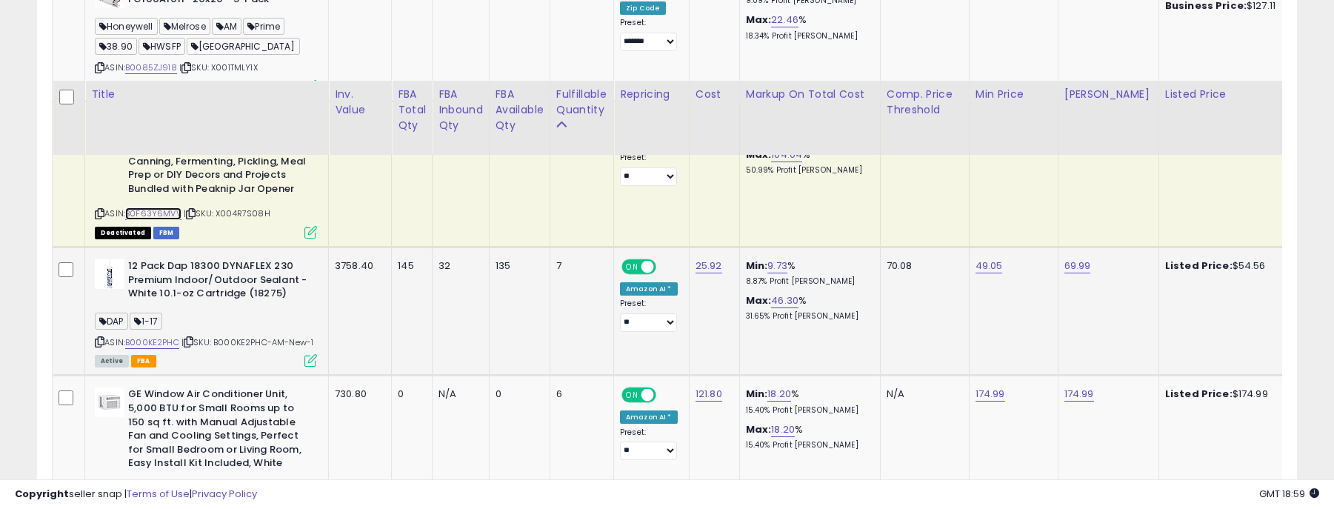
scroll to position [2683, 0]
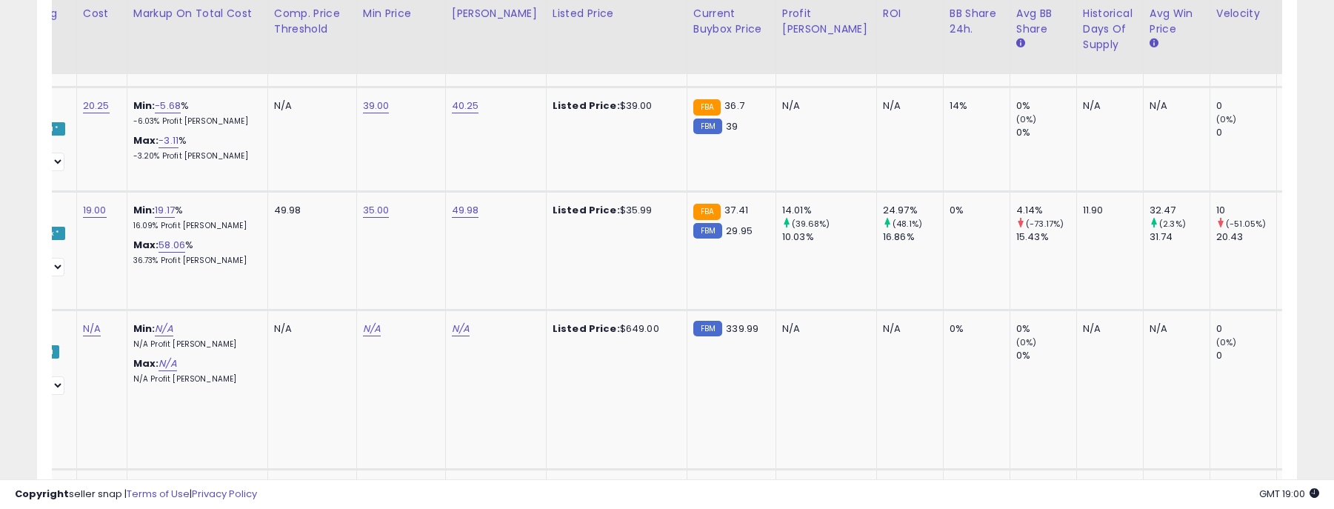
scroll to position [0, 650]
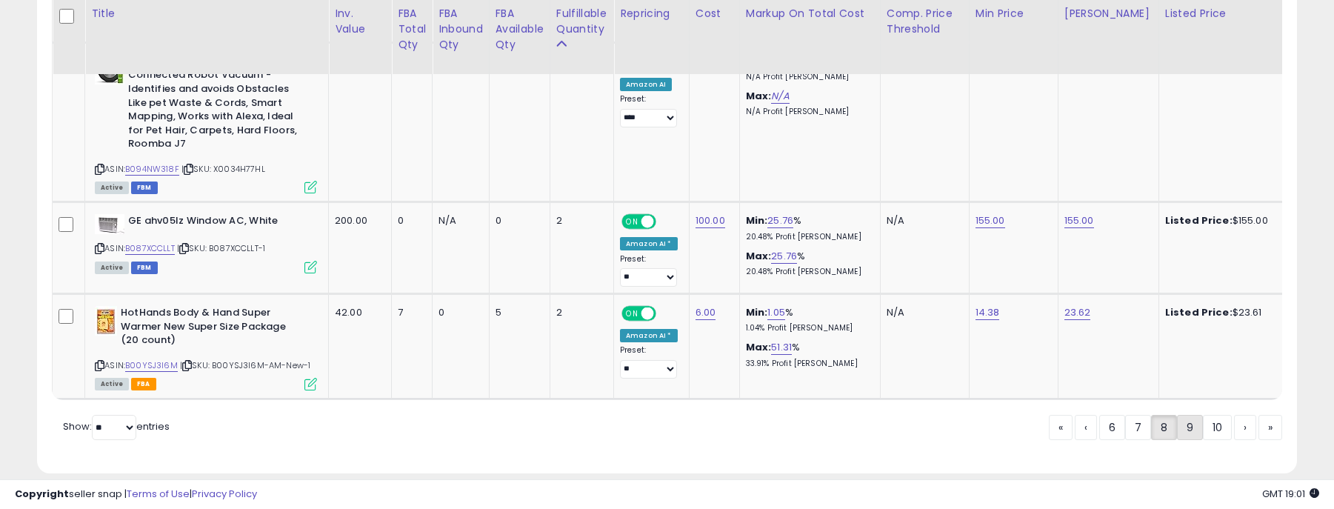
click at [1234, 415] on link "9" at bounding box center [1245, 427] width 22 height 25
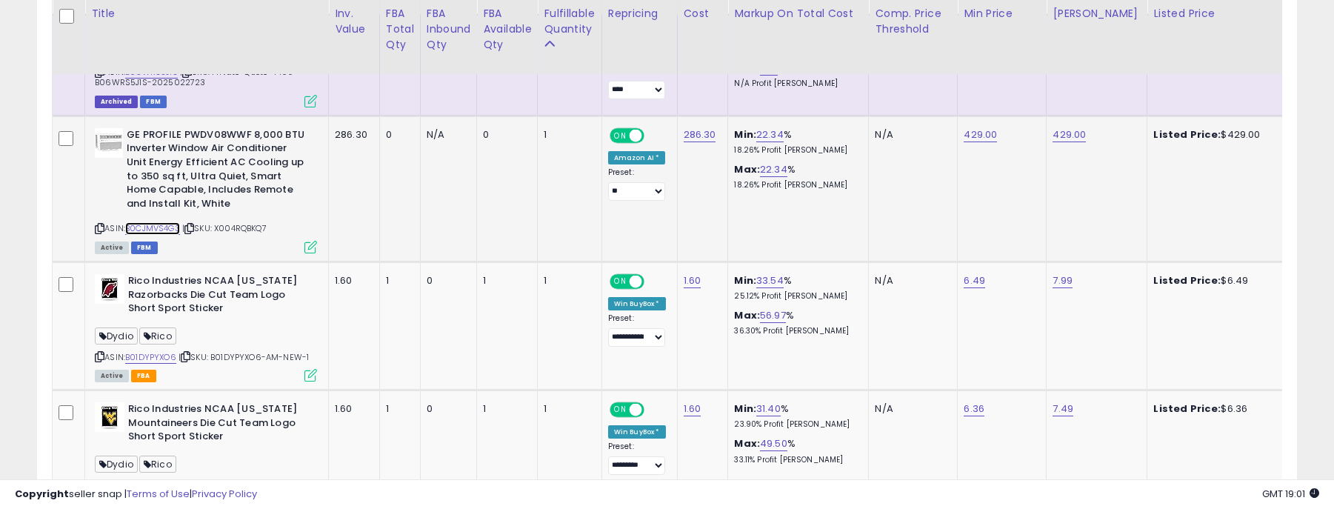
click at [164, 228] on link "B0CJMVS4G3" at bounding box center [152, 228] width 55 height 13
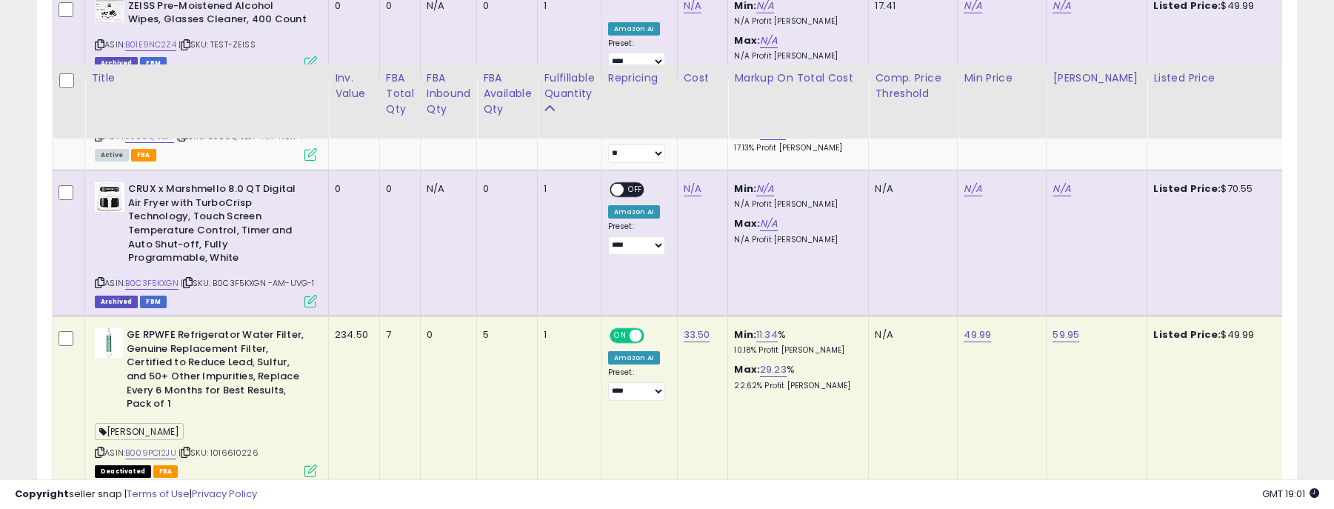
scroll to position [1795, 0]
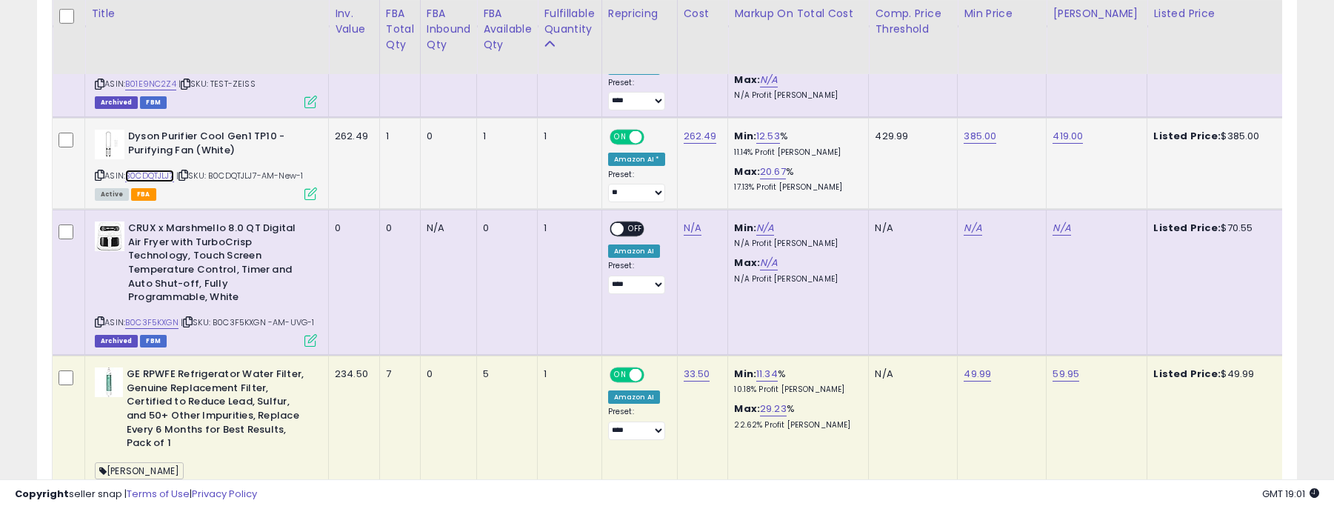
click at [153, 173] on link "B0CDQTJLJ7" at bounding box center [149, 176] width 49 height 13
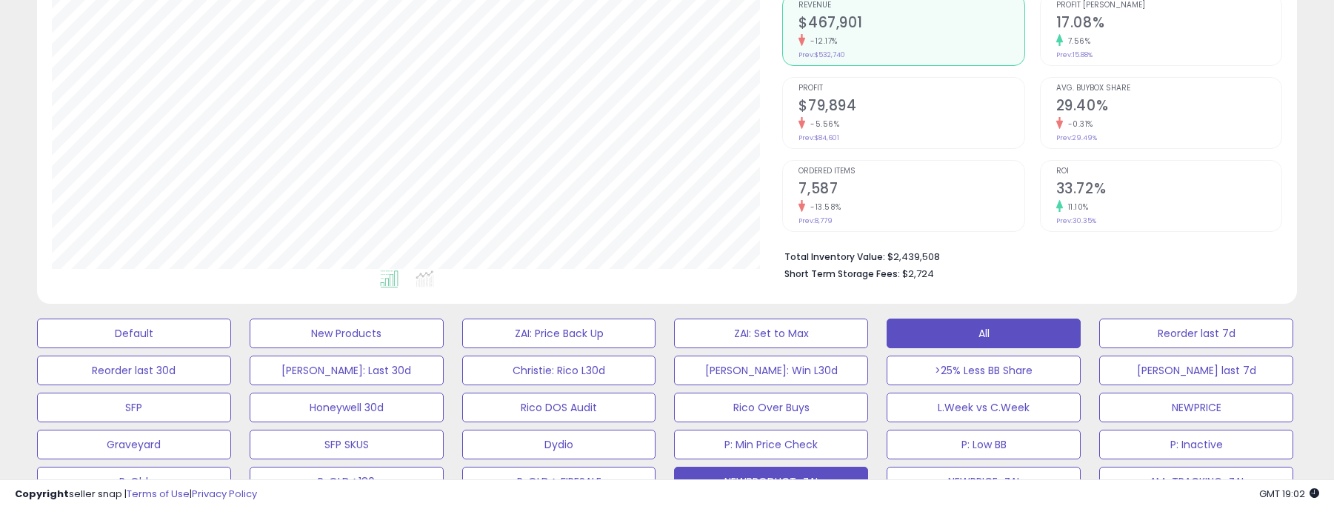
scroll to position [518, 0]
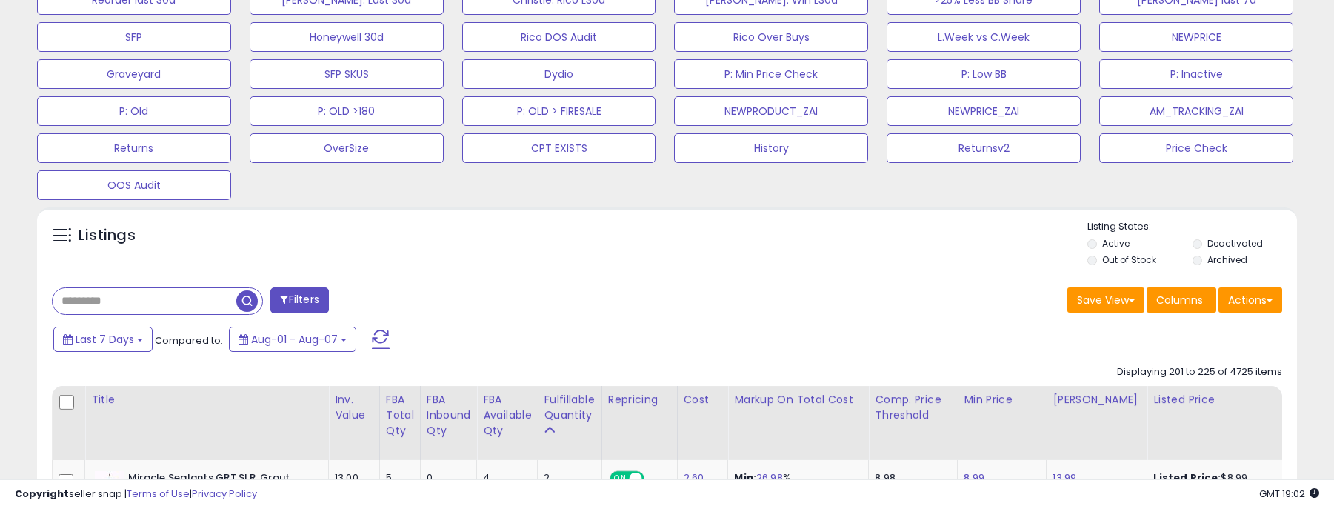
click at [128, 290] on input "text" at bounding box center [145, 301] width 184 height 26
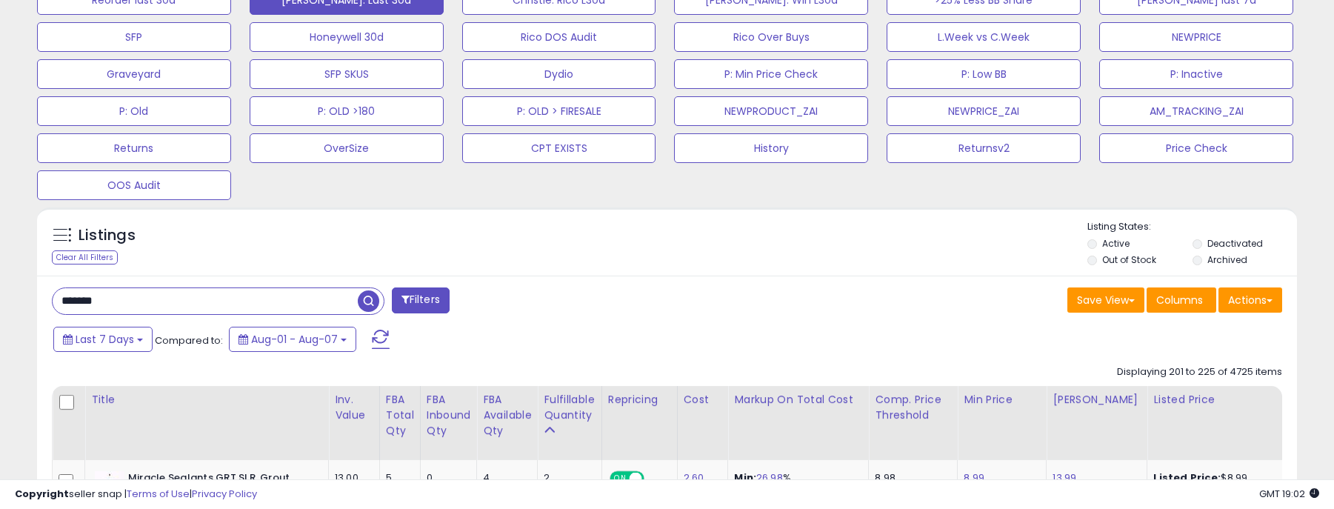
type input "*******"
click at [747, 307] on div "Save View Save As New View Update Current View Columns Actions Import Export Vi…" at bounding box center [980, 301] width 626 height 29
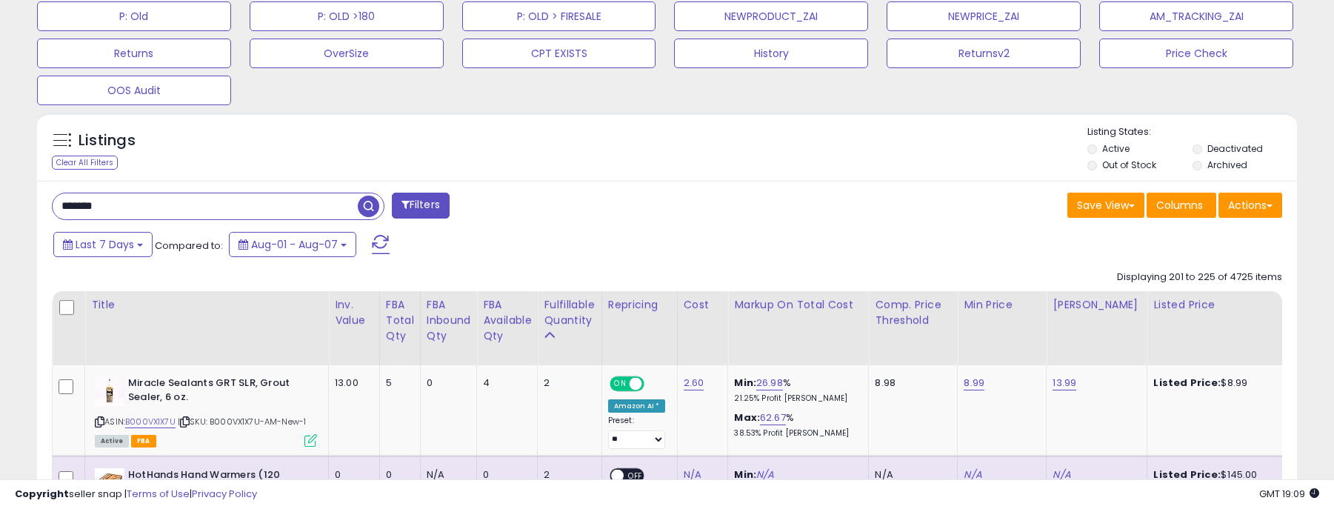
scroll to position [666, 0]
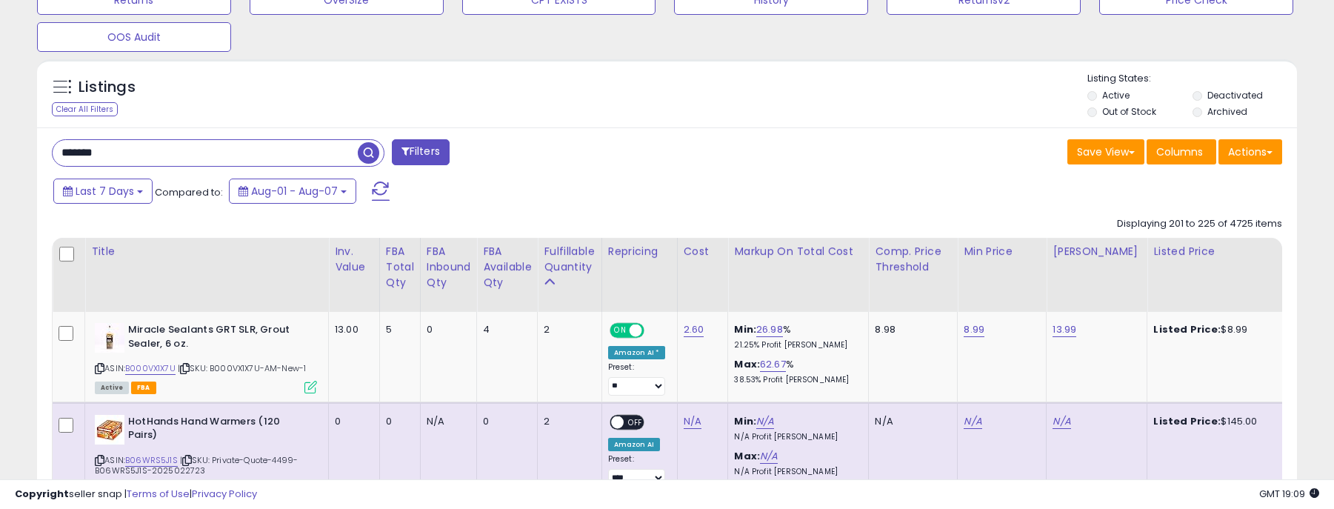
click at [368, 156] on span "button" at bounding box center [368, 152] width 21 height 21
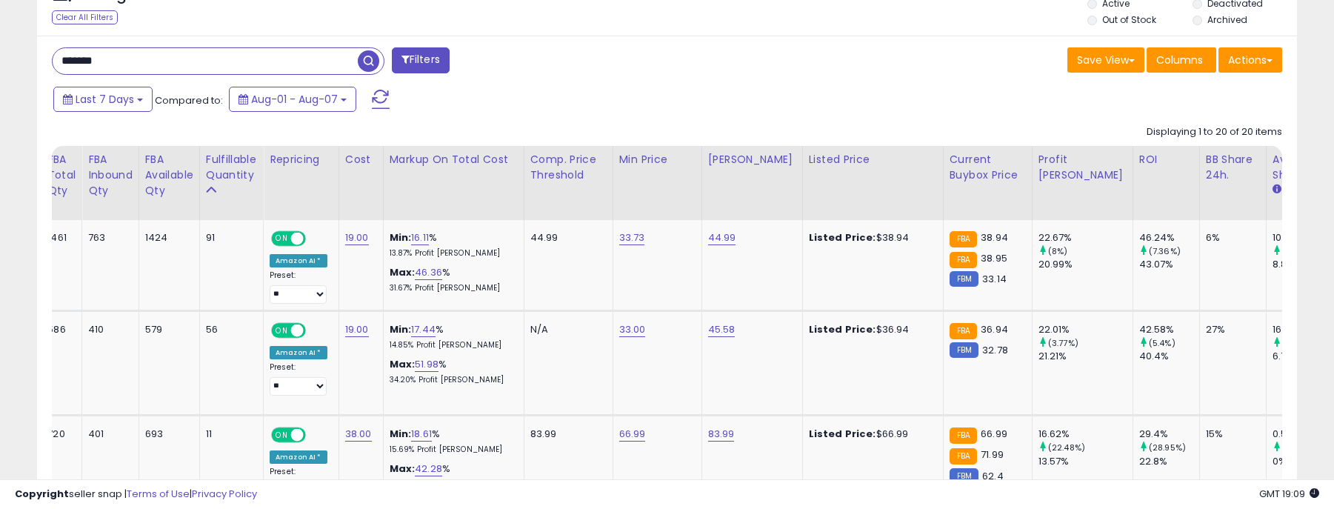
scroll to position [0, 94]
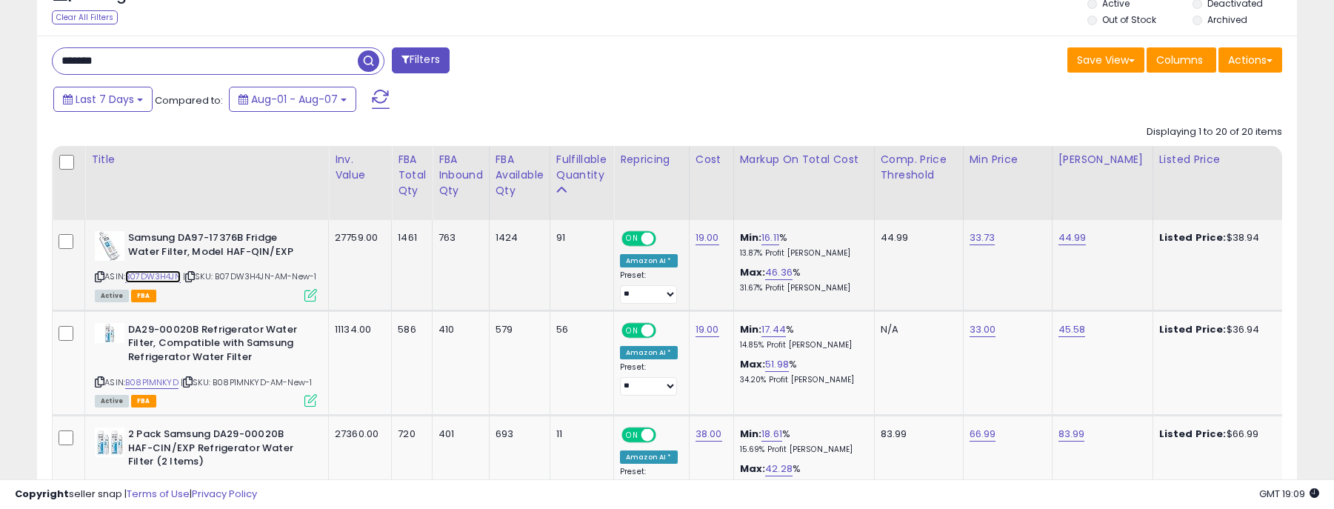
click at [160, 274] on link "B07DW3H4JN" at bounding box center [153, 276] width 56 height 13
